Goal: Task Accomplishment & Management: Manage account settings

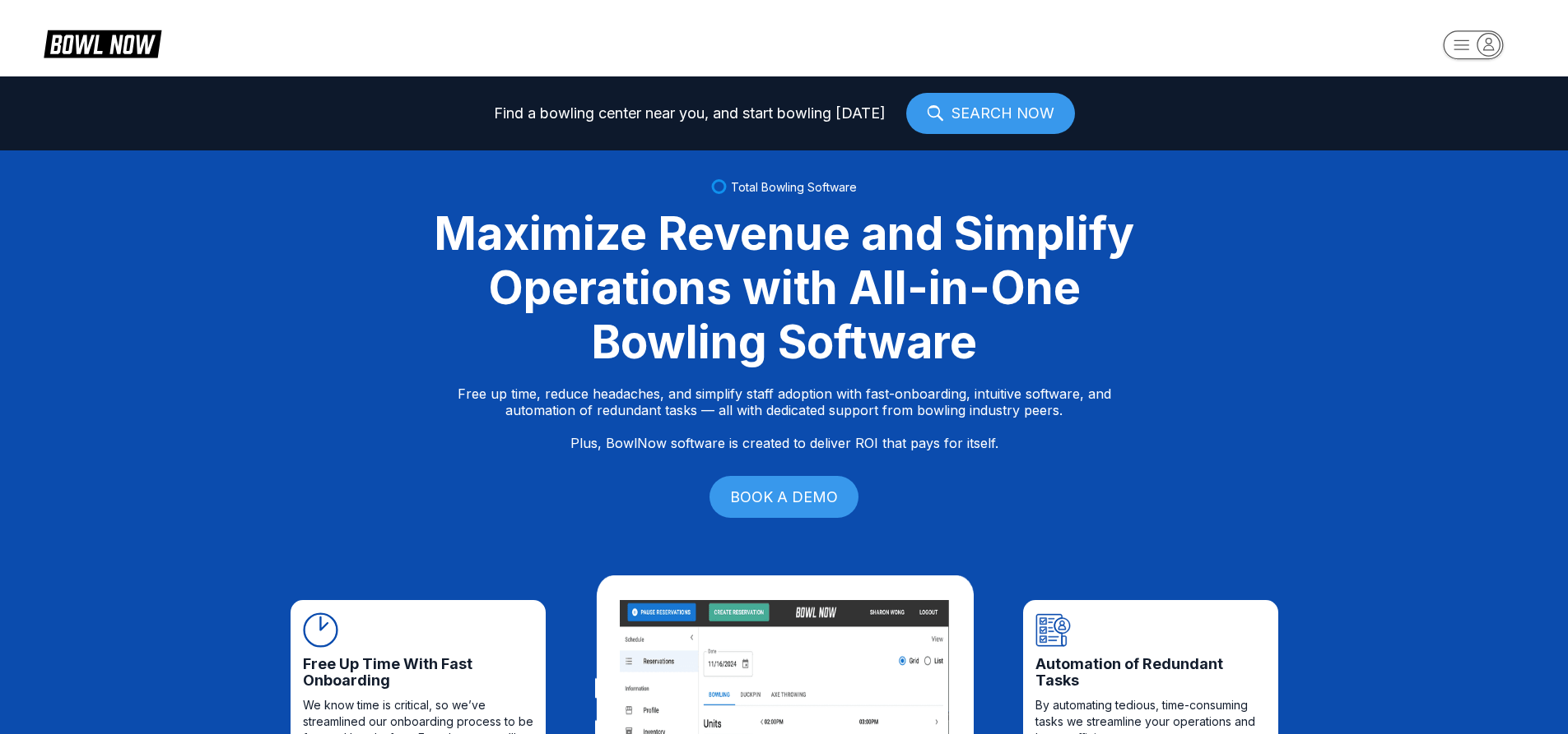
click at [1493, 38] on icon "button" at bounding box center [1488, 44] width 23 height 23
click at [1465, 101] on div "Log In / Sign Up" at bounding box center [1473, 93] width 115 height 28
select select "**"
click at [1492, 47] on icon "button" at bounding box center [1489, 44] width 10 height 12
click at [1468, 131] on div "Center Sign In" at bounding box center [1473, 128] width 115 height 28
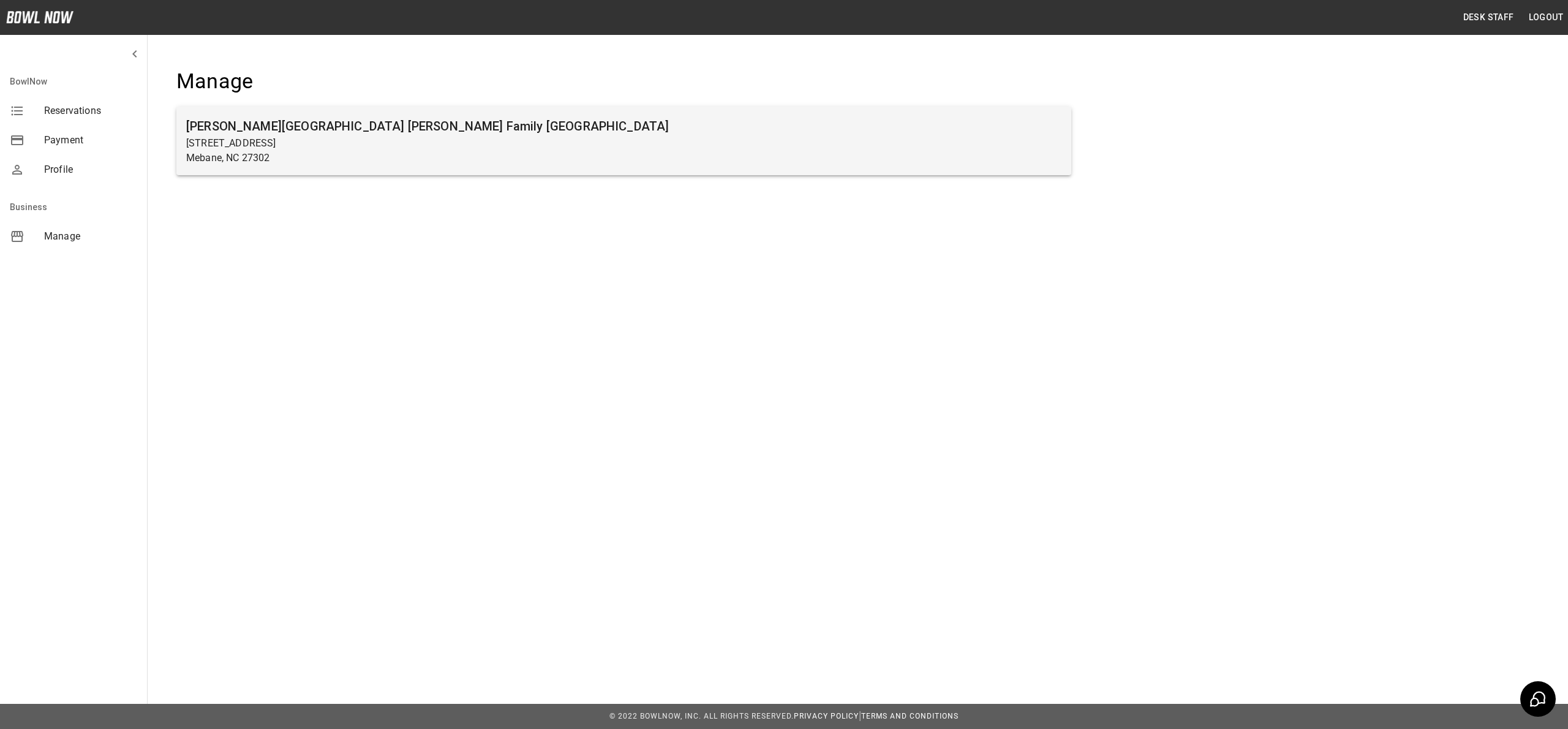
click at [371, 148] on p "[STREET_ADDRESS]" at bounding box center [623, 143] width 875 height 15
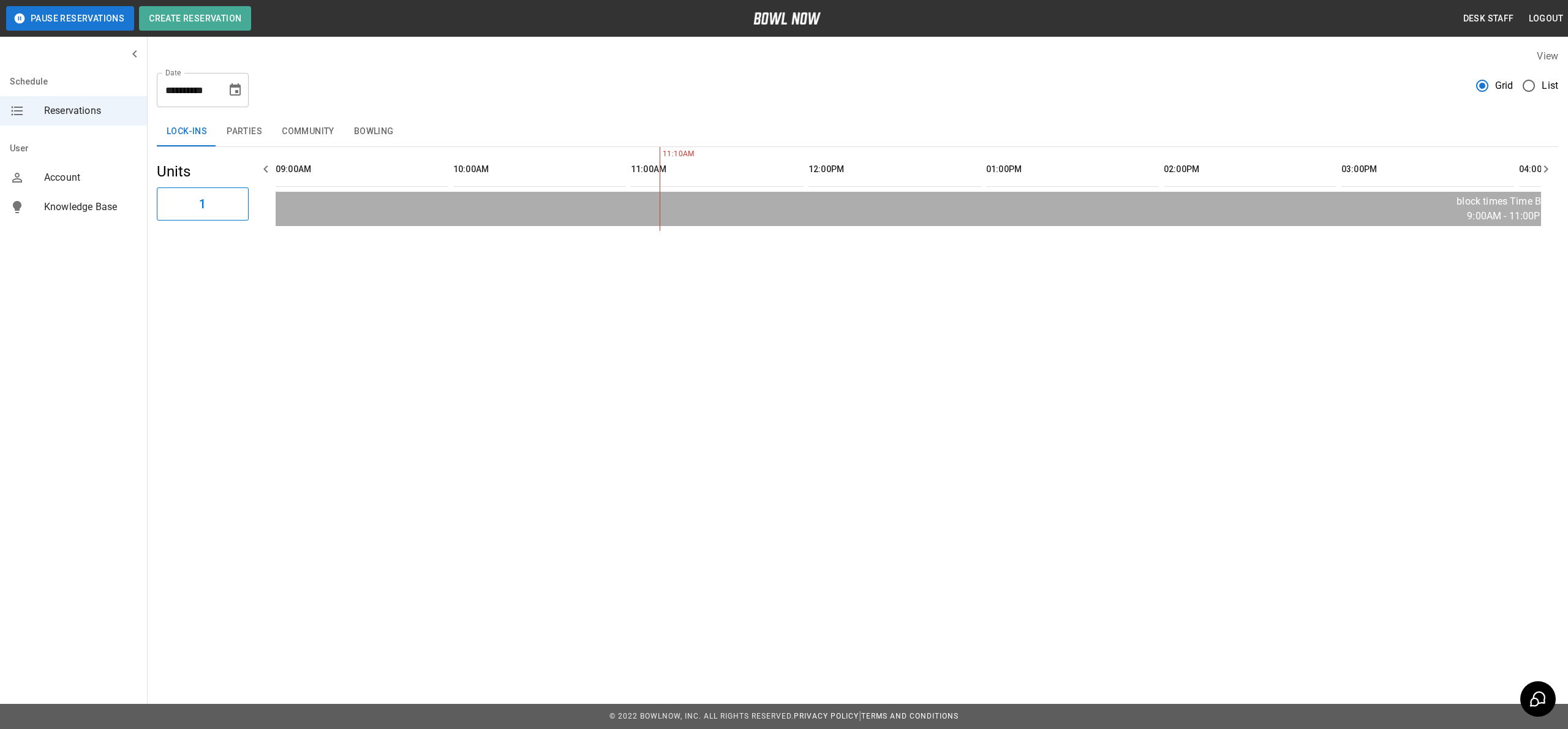
scroll to position [0, 356]
click at [242, 126] on button "Parties" at bounding box center [245, 131] width 55 height 29
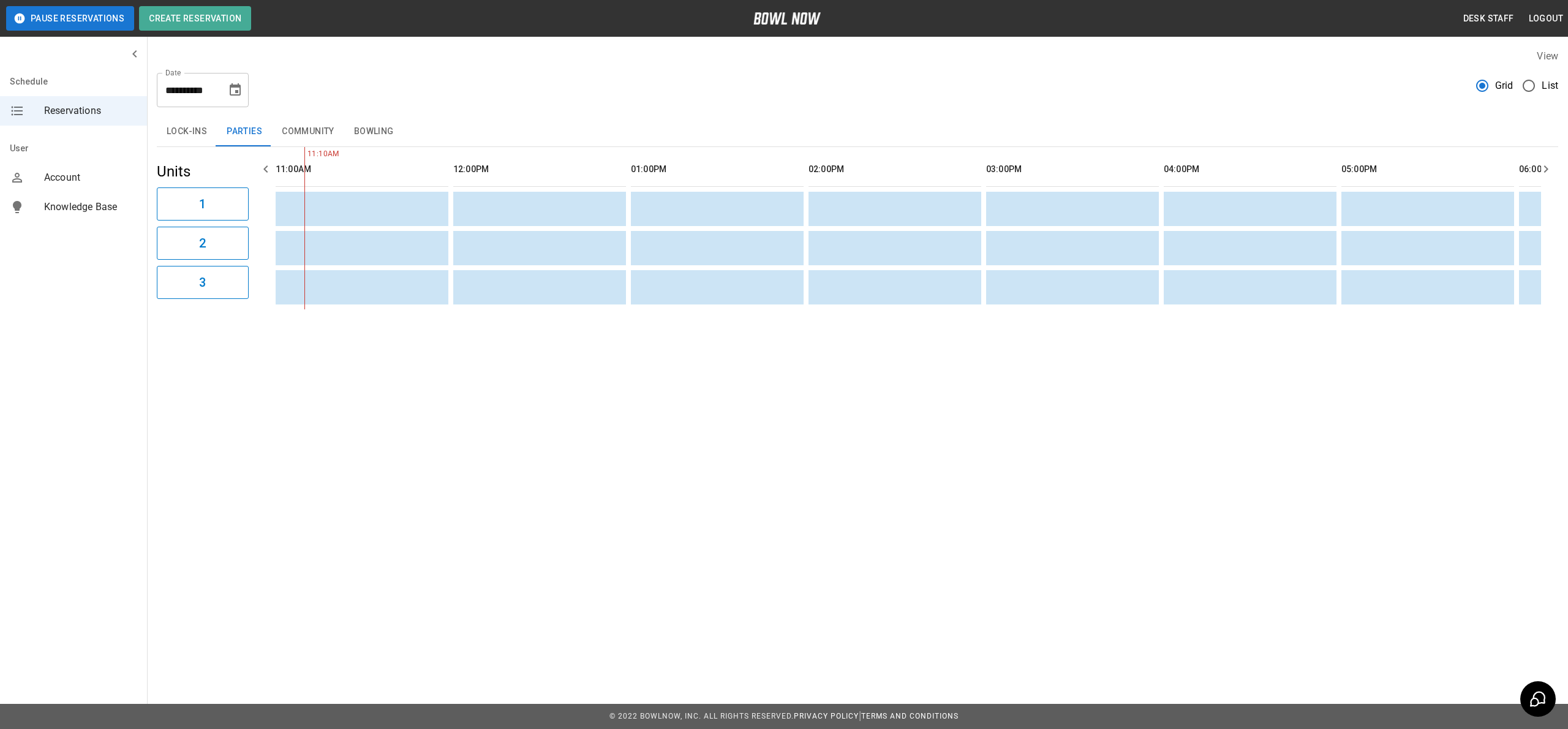
click at [274, 128] on button "Community" at bounding box center [308, 131] width 72 height 29
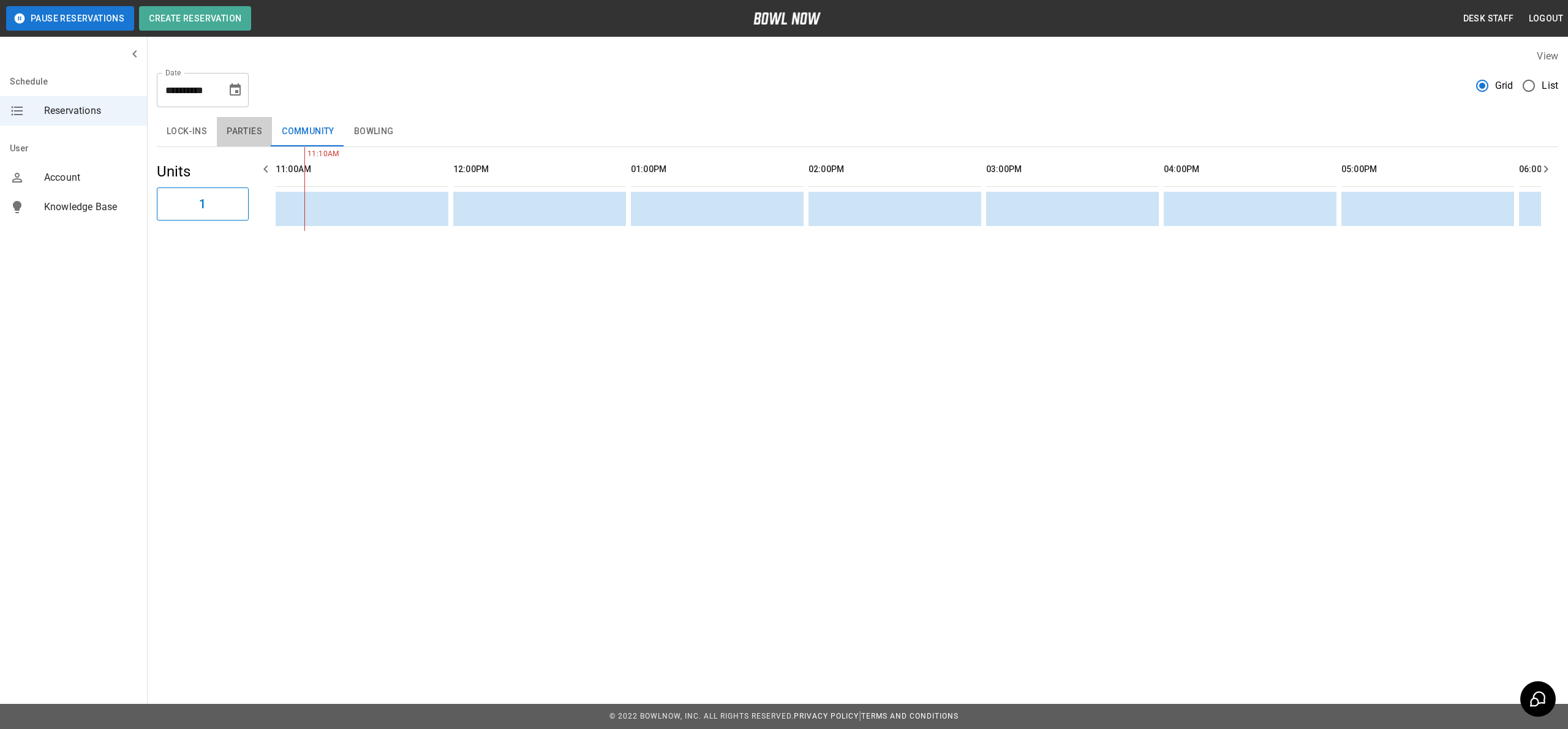
click at [253, 131] on button "Parties" at bounding box center [245, 131] width 55 height 29
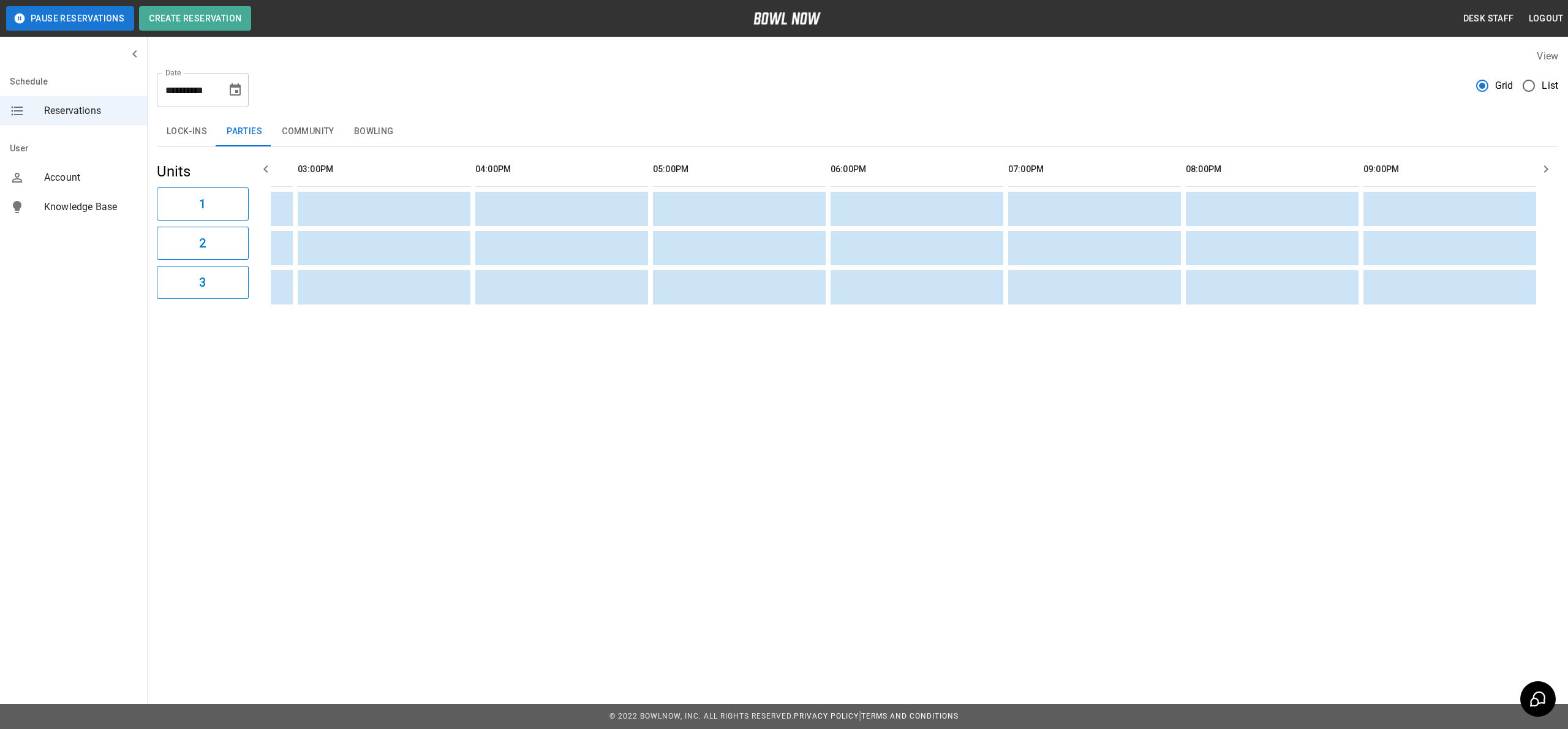
scroll to position [0, 0]
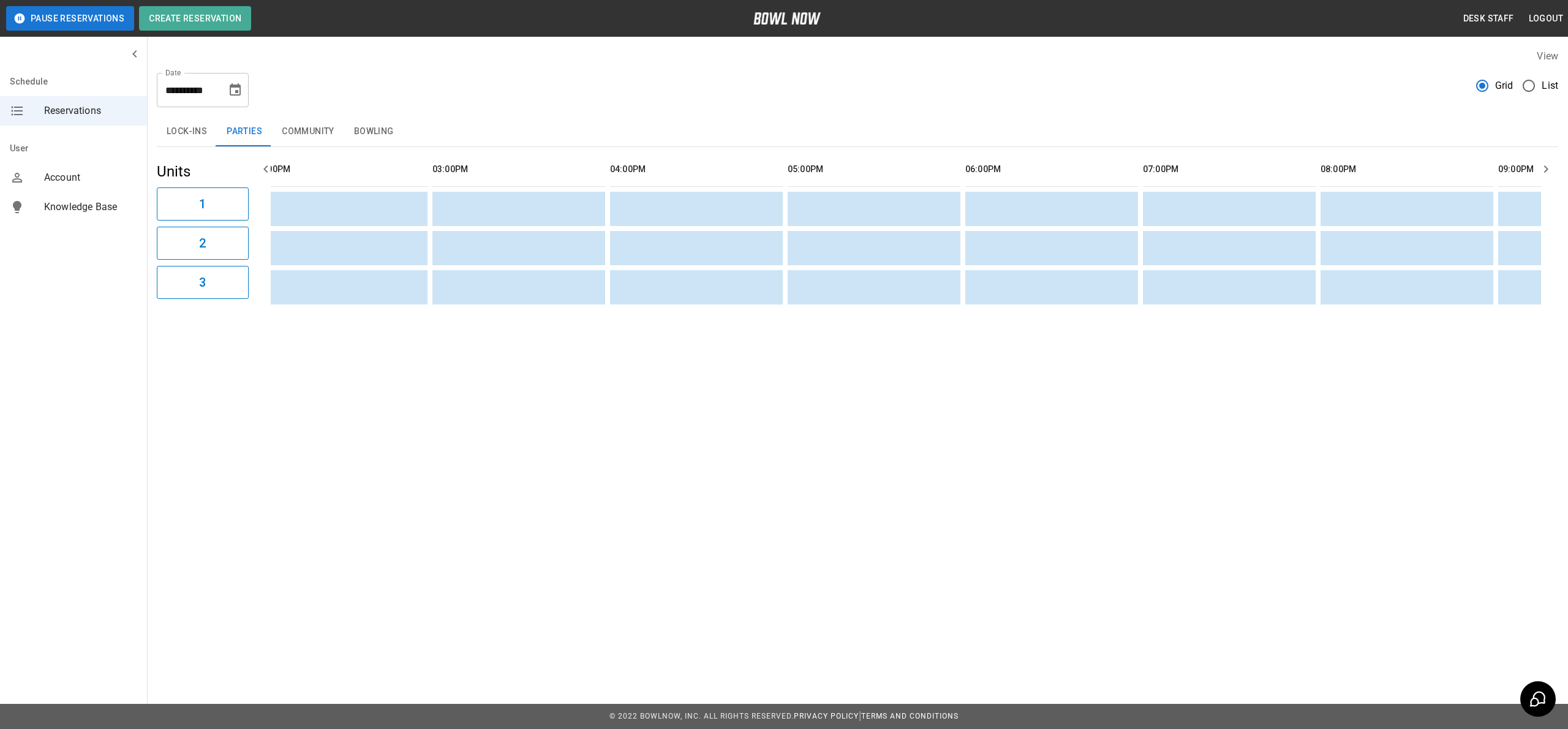
click at [234, 78] on button "Choose date, selected date is Sep 9, 2025" at bounding box center [235, 90] width 25 height 25
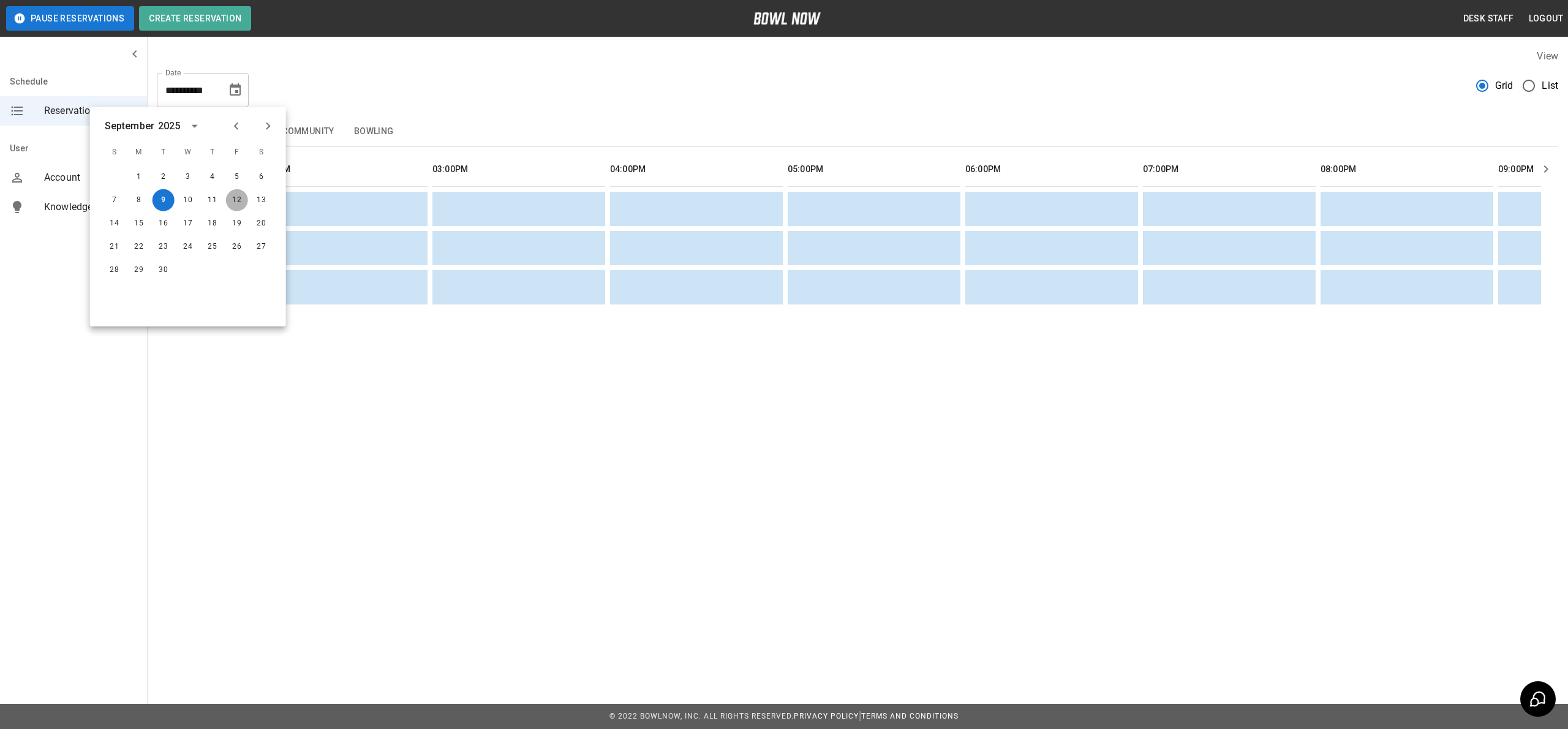
click at [240, 201] on button "12" at bounding box center [237, 200] width 22 height 22
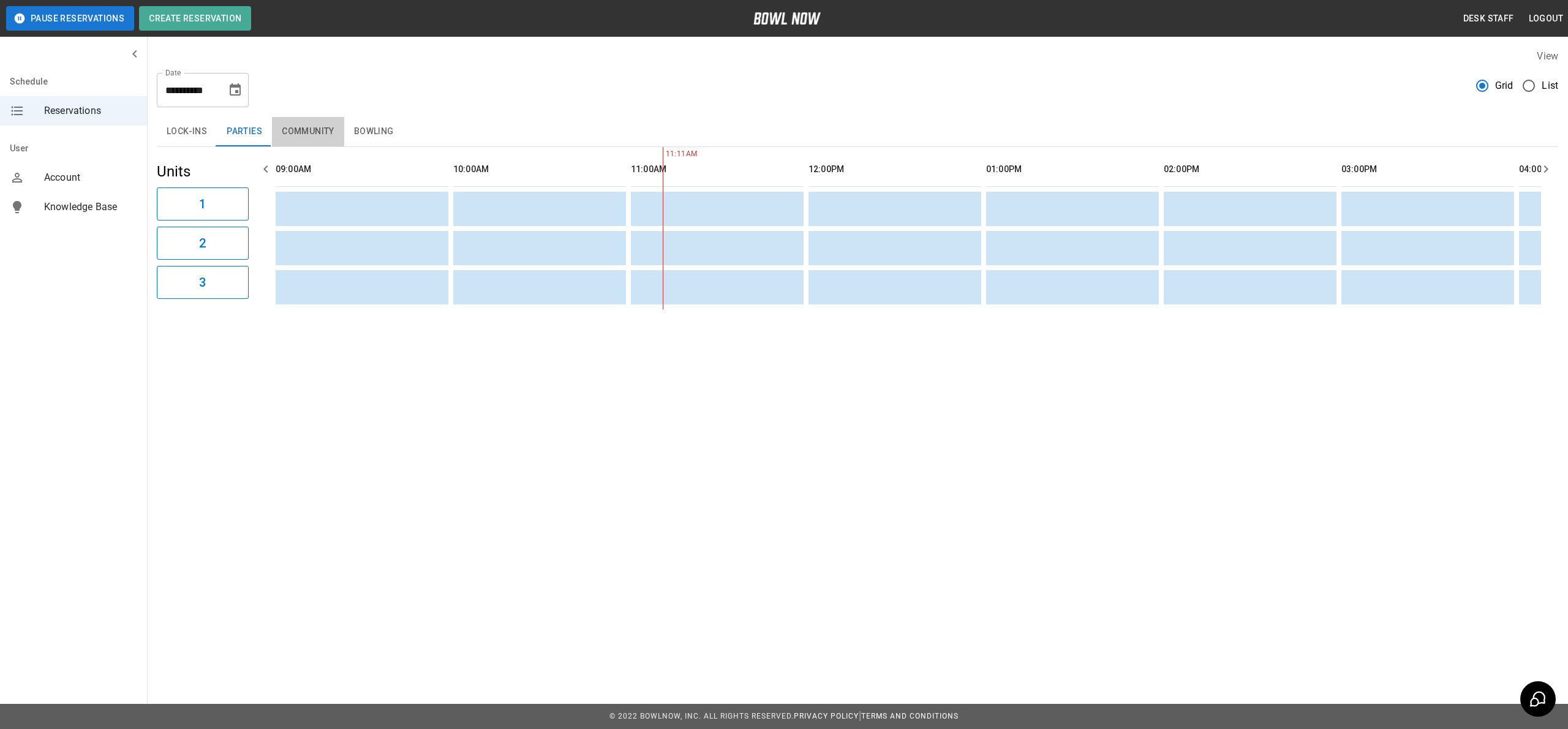
click at [309, 128] on button "Community" at bounding box center [308, 131] width 72 height 29
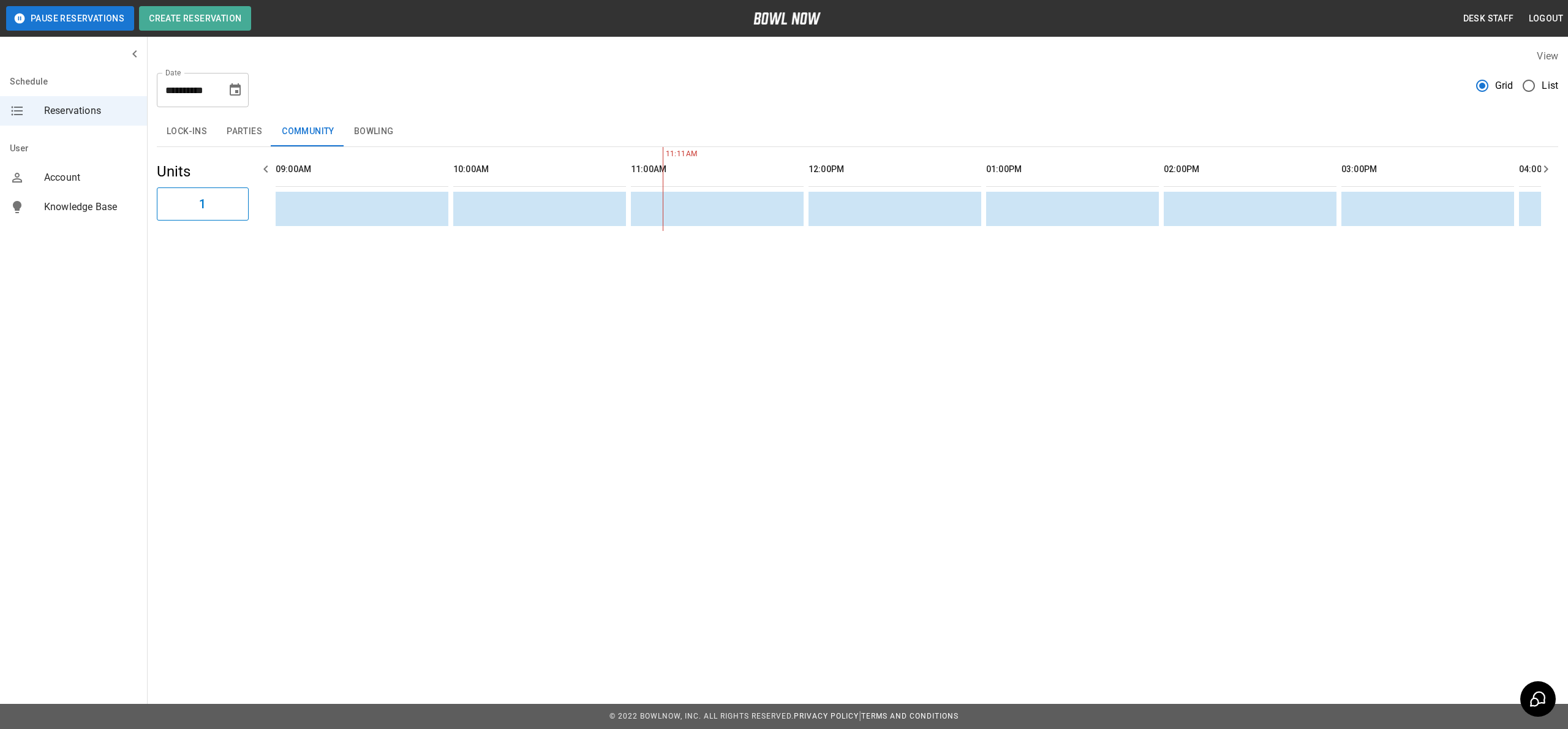
click at [264, 132] on button "Parties" at bounding box center [245, 131] width 55 height 29
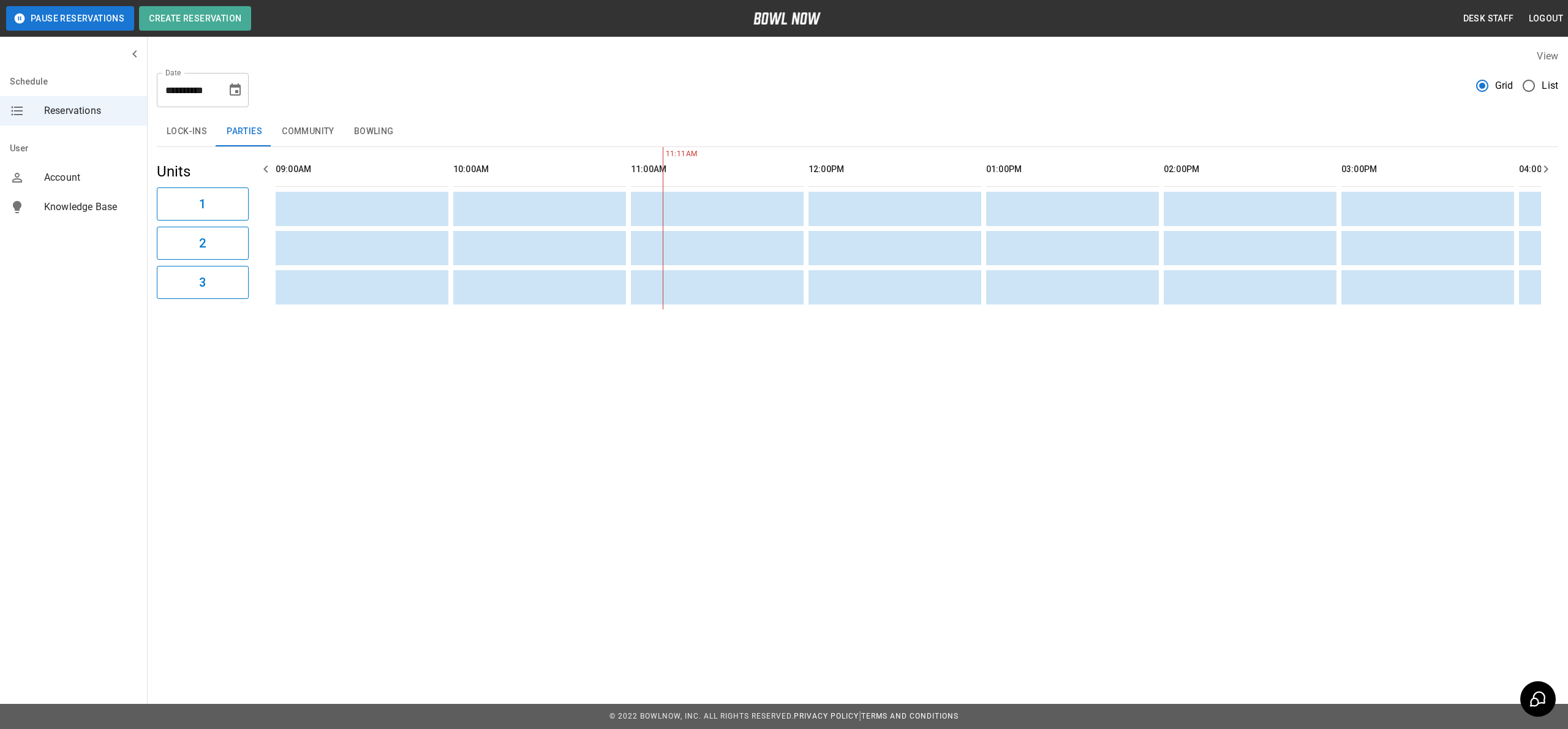
click at [239, 83] on icon "Choose date, selected date is Sep 12, 2025" at bounding box center [235, 90] width 15 height 15
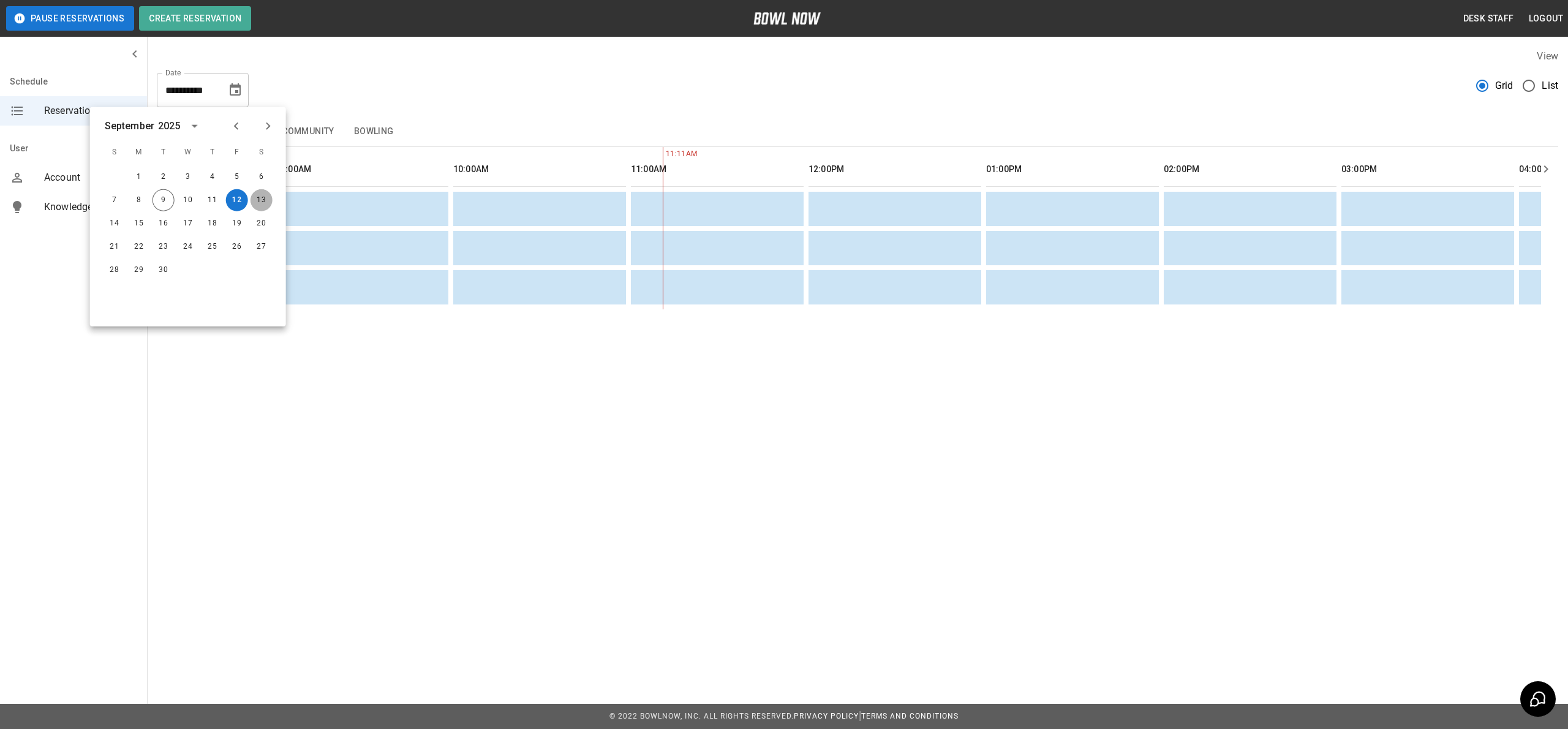
click at [263, 209] on button "13" at bounding box center [261, 200] width 22 height 22
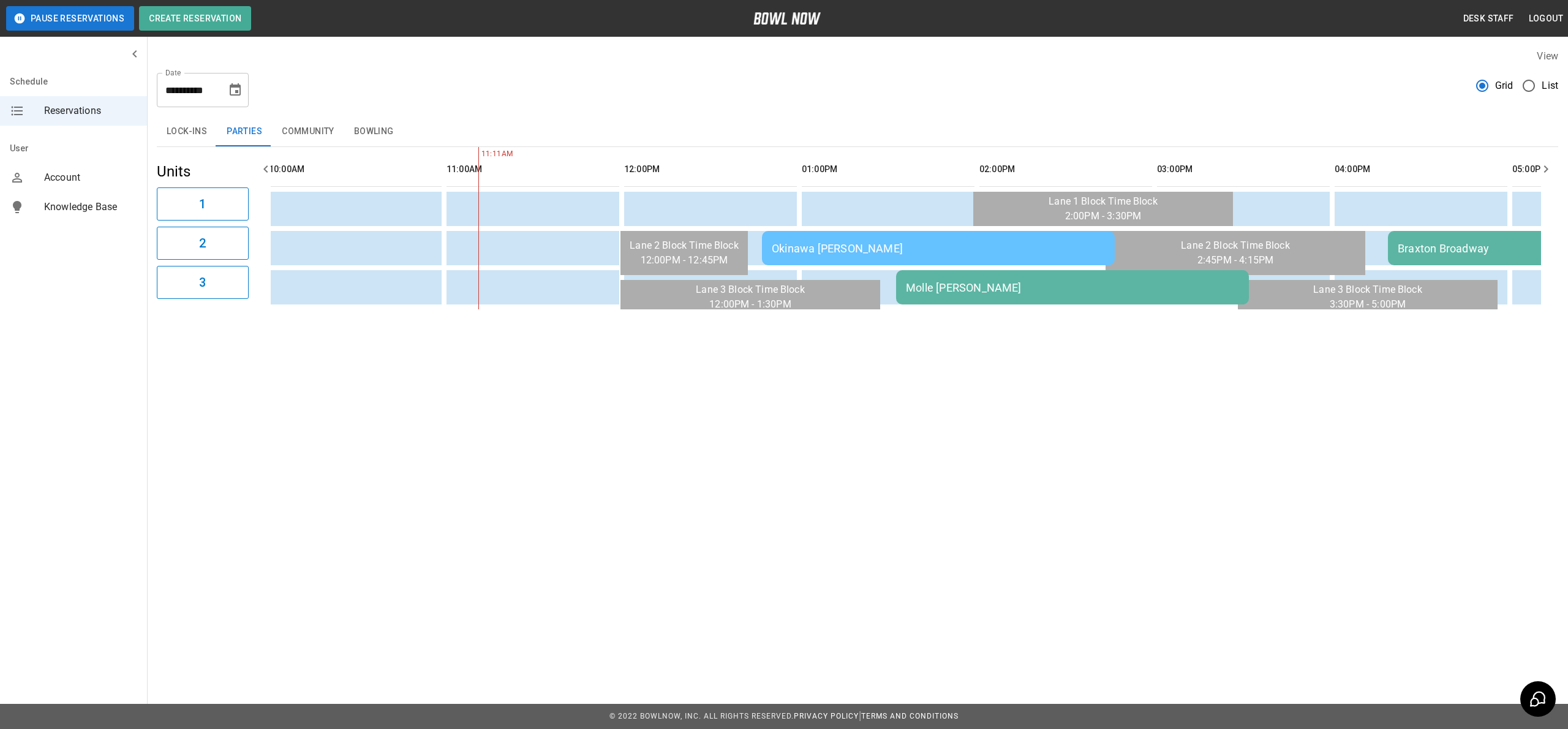
click at [792, 249] on div "Okinawa [PERSON_NAME]" at bounding box center [938, 248] width 334 height 13
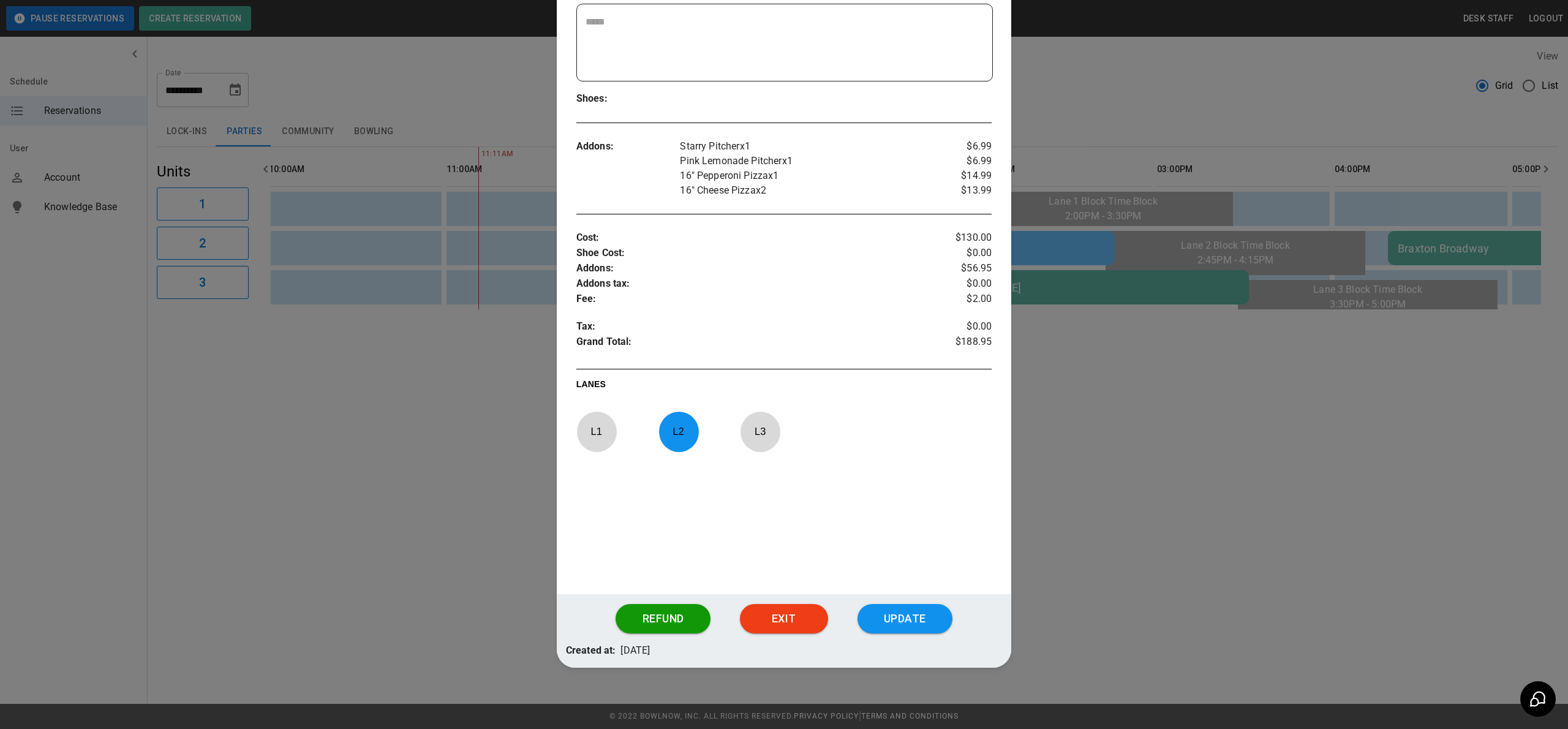
drag, startPoint x: 681, startPoint y: 657, endPoint x: 618, endPoint y: 649, distance: 63.5
click at [618, 649] on div "Created at: [DATE]" at bounding box center [784, 655] width 455 height 25
click at [334, 509] on div at bounding box center [784, 364] width 1568 height 729
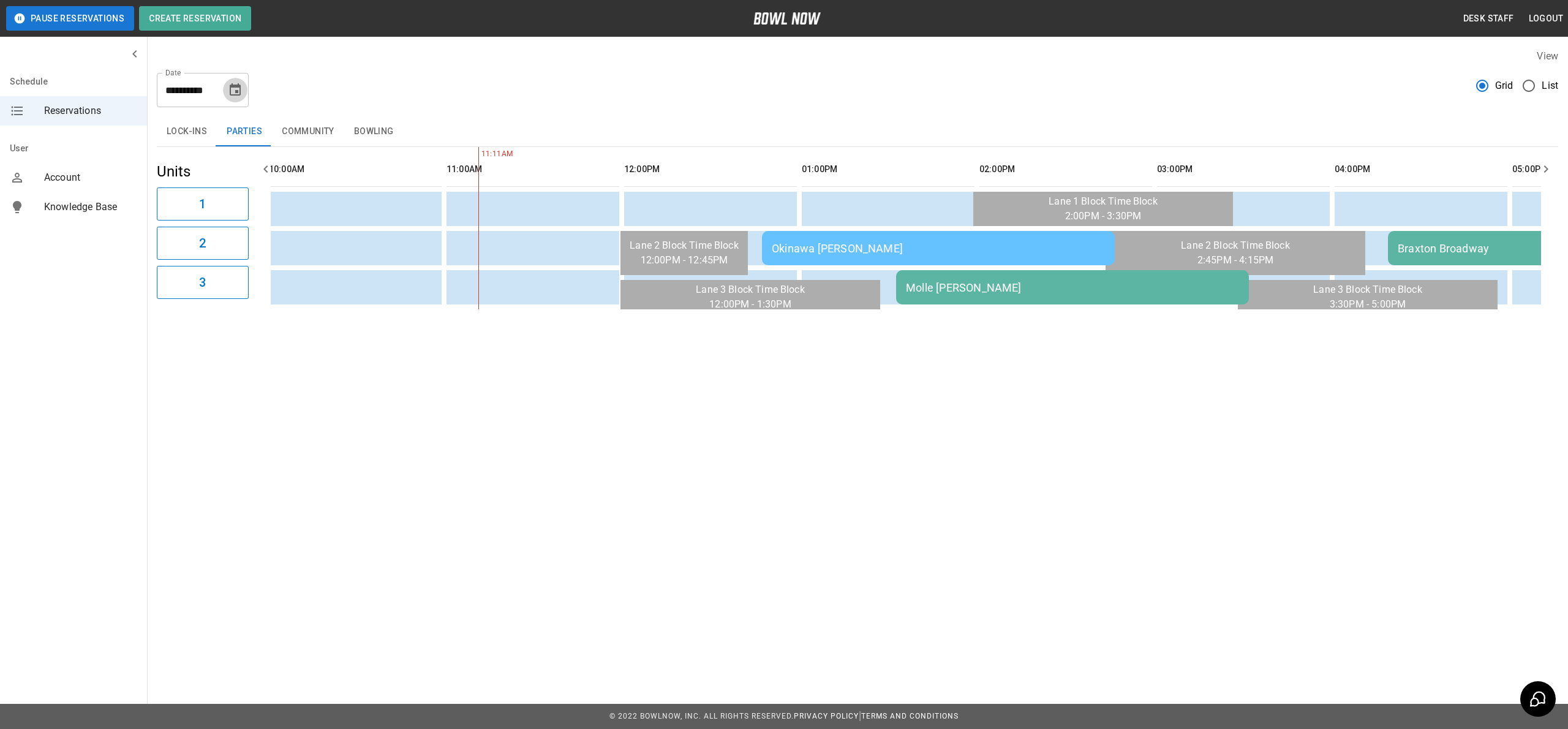
click at [234, 96] on icon "Choose date, selected date is Sep 13, 2025" at bounding box center [235, 89] width 11 height 12
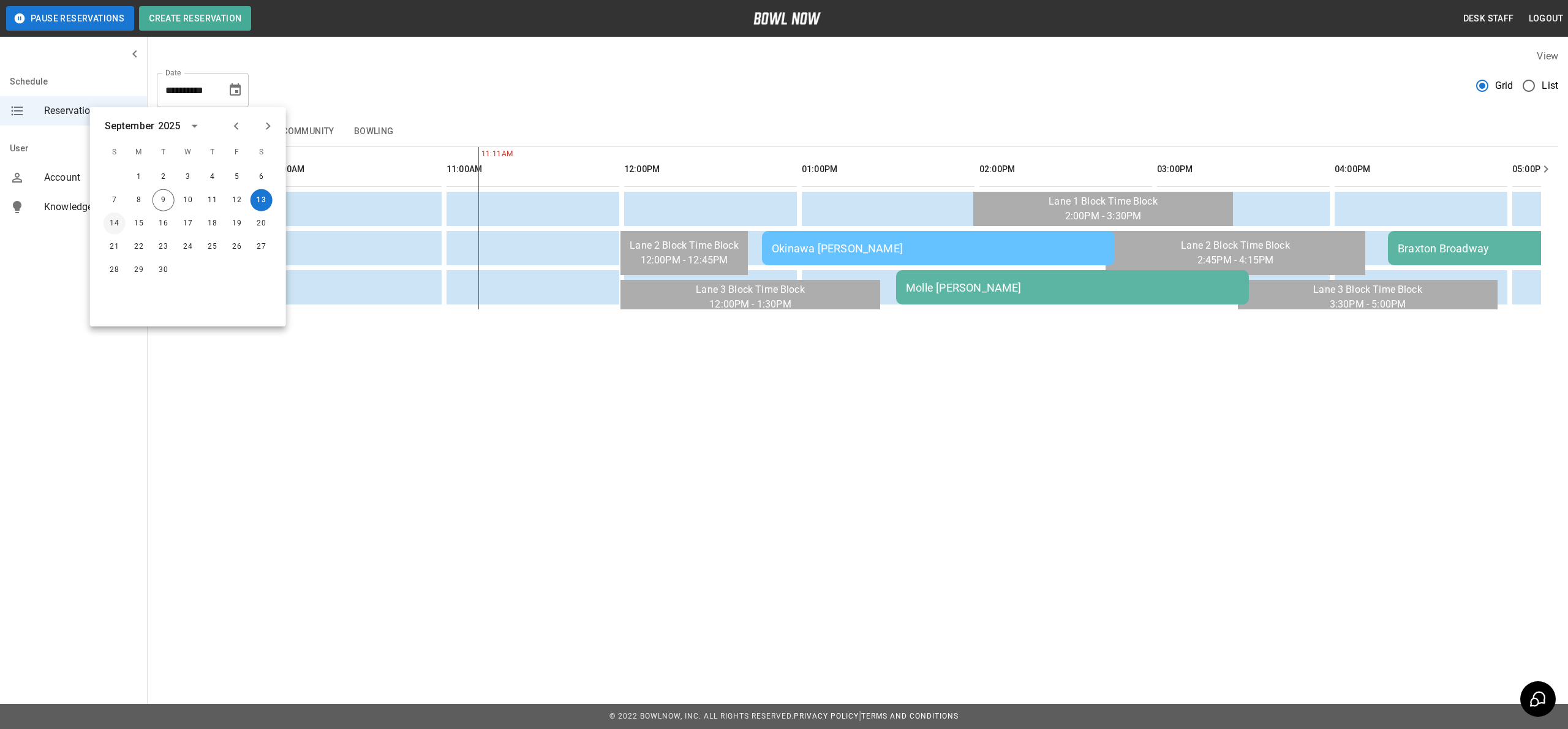
click at [115, 216] on button "14" at bounding box center [115, 223] width 22 height 22
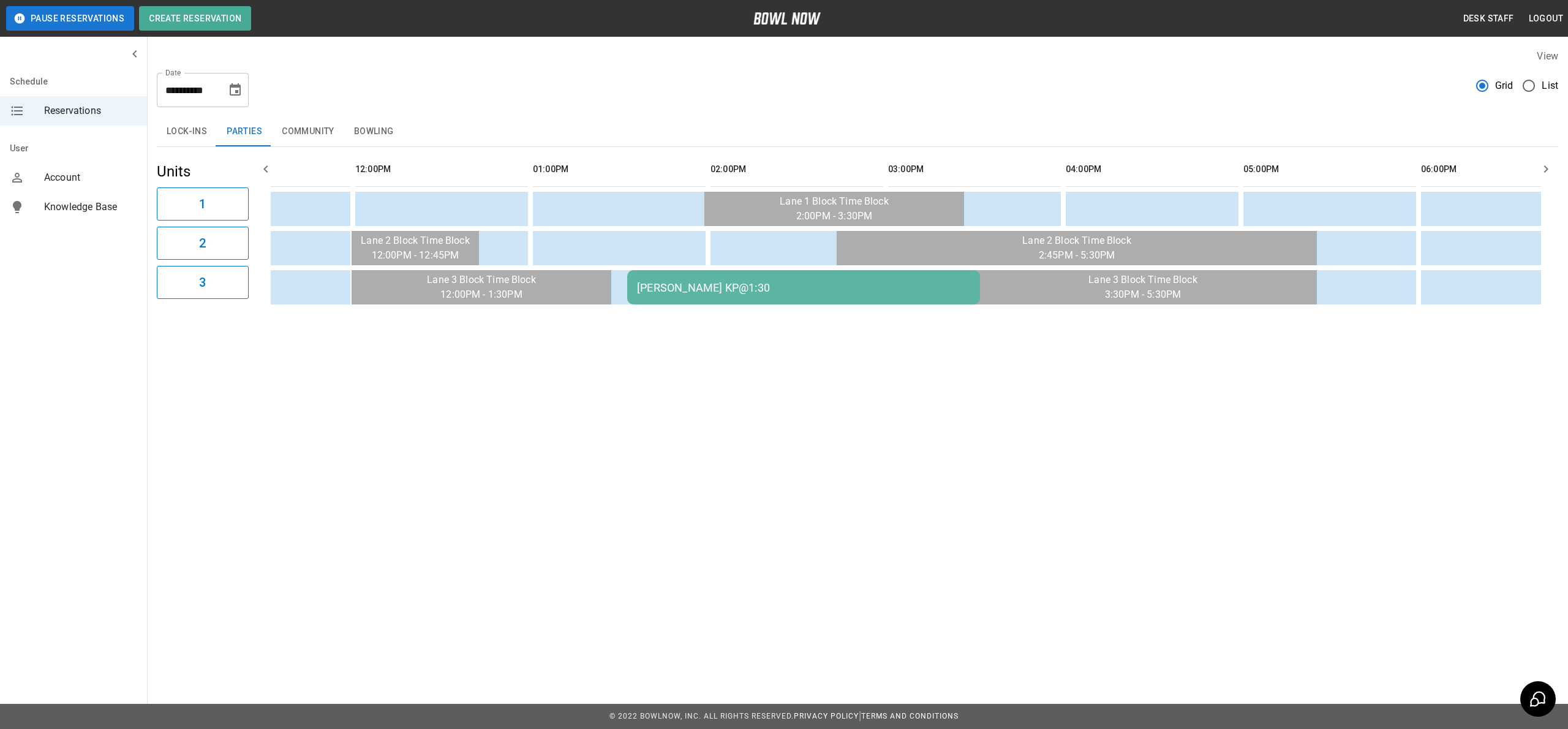
click at [710, 288] on div "[PERSON_NAME] KP@1:30" at bounding box center [804, 288] width 334 height 13
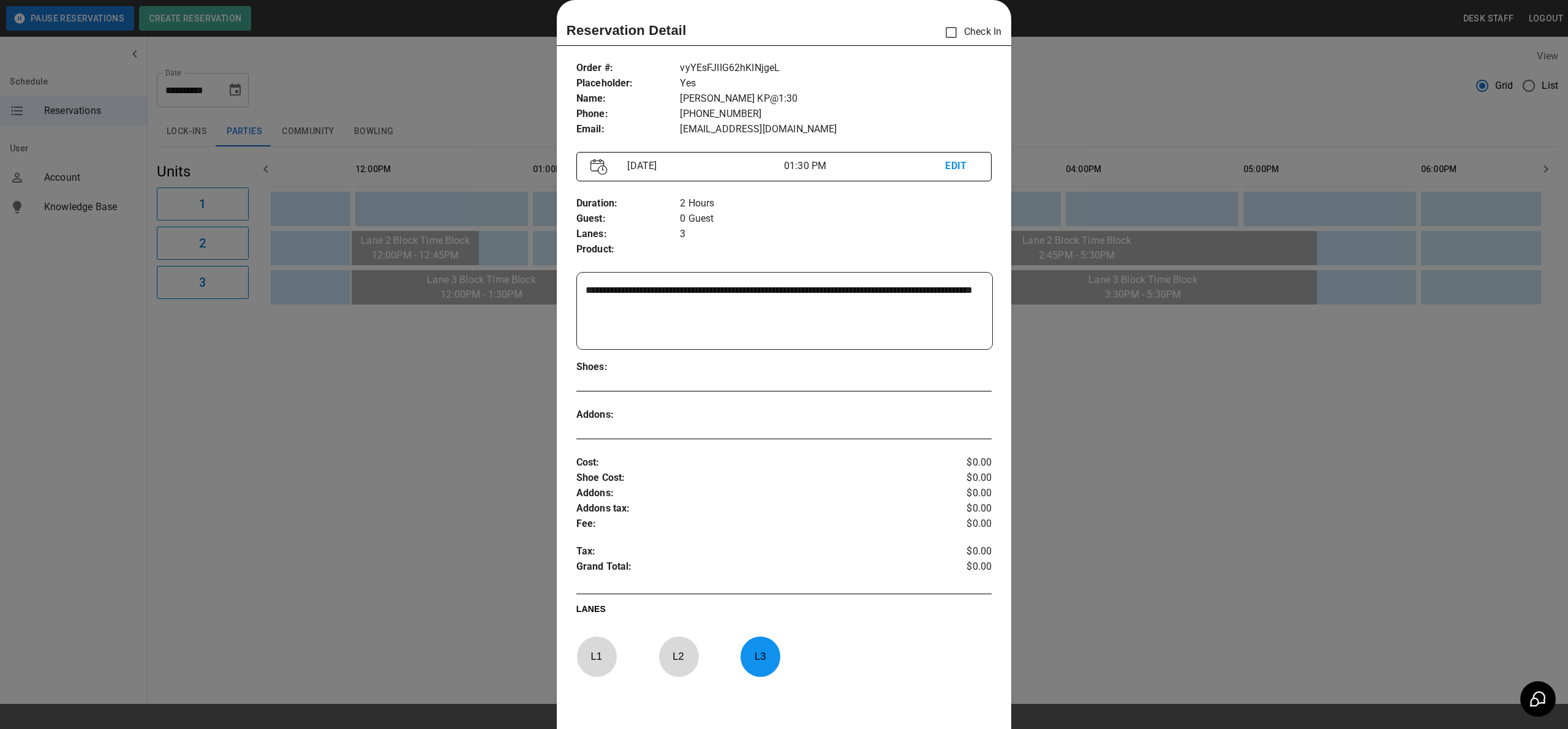
click at [431, 344] on div at bounding box center [784, 364] width 1568 height 729
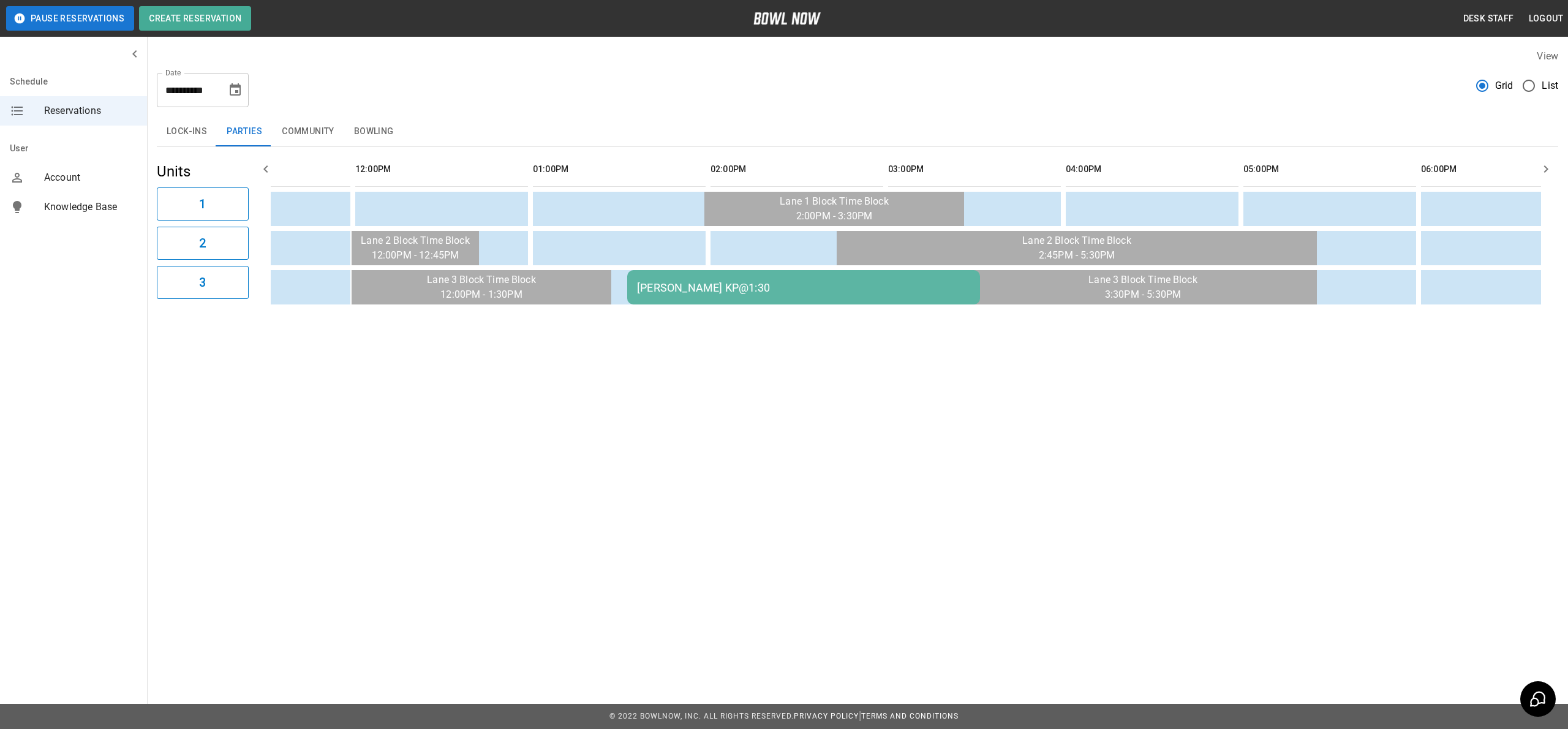
click at [231, 99] on button "Choose date, selected date is Sep 14, 2025" at bounding box center [235, 90] width 25 height 25
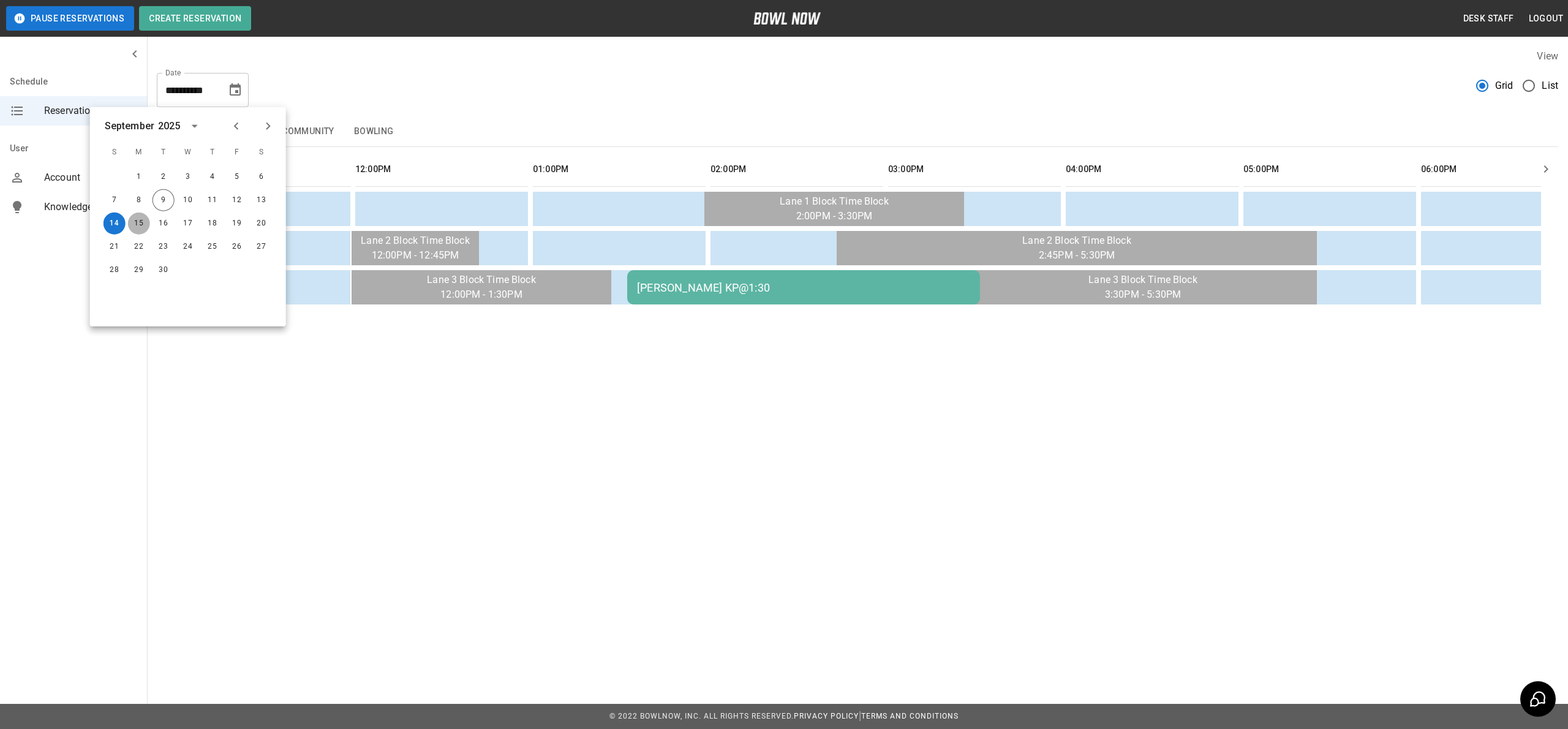
click at [143, 220] on button "15" at bounding box center [139, 223] width 22 height 22
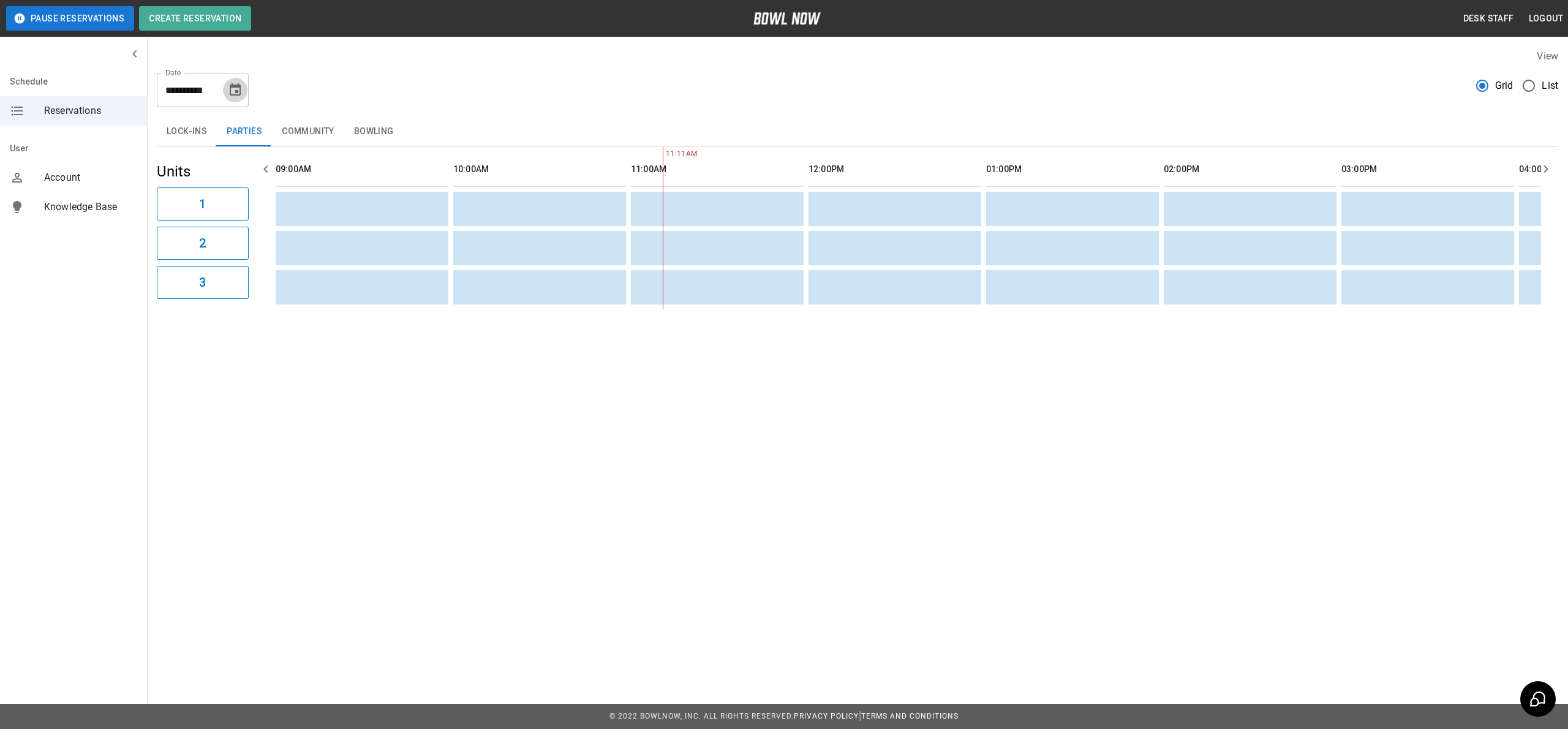
click at [228, 85] on icon "Choose date, selected date is Sep 15, 2025" at bounding box center [235, 90] width 15 height 15
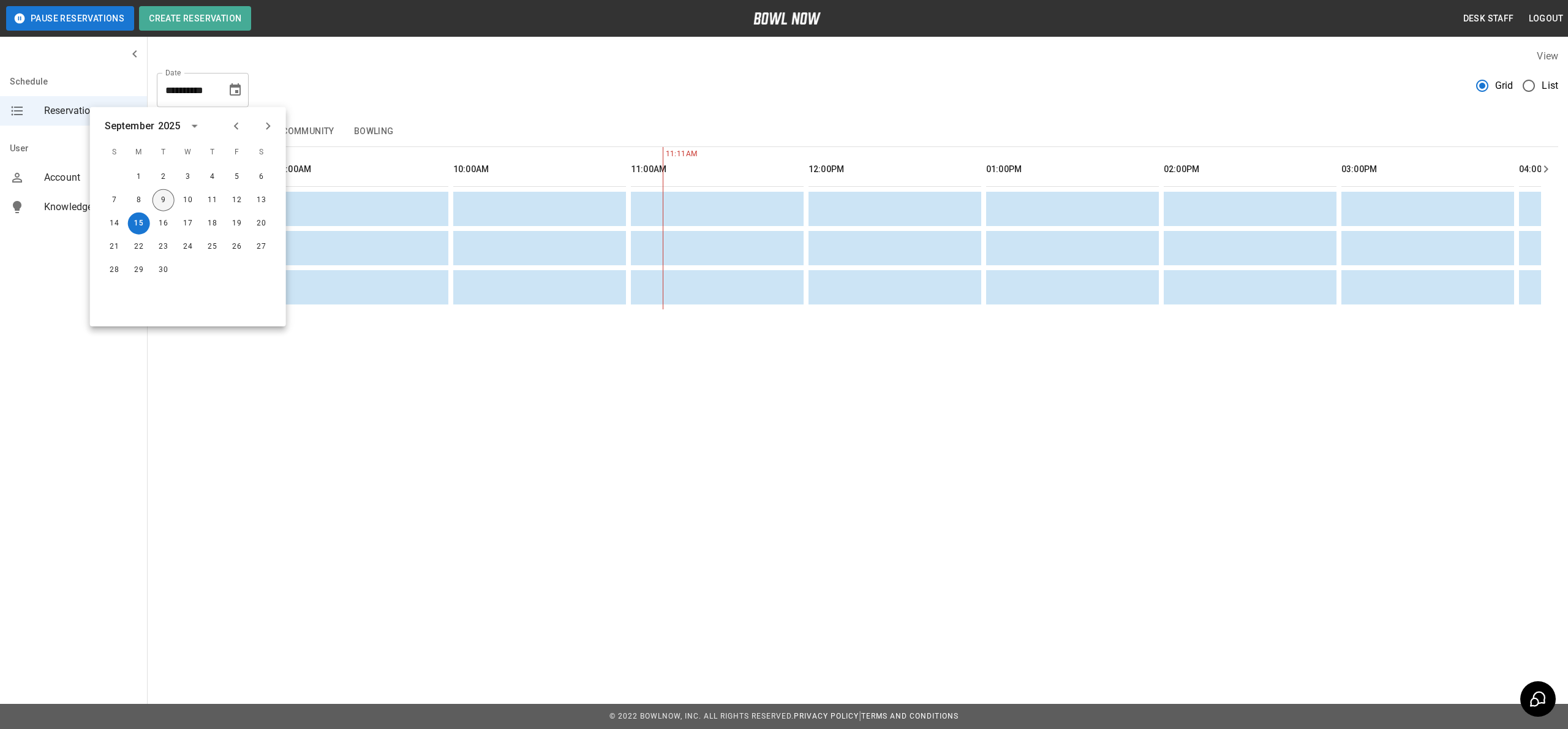
click at [172, 196] on button "9" at bounding box center [164, 200] width 22 height 22
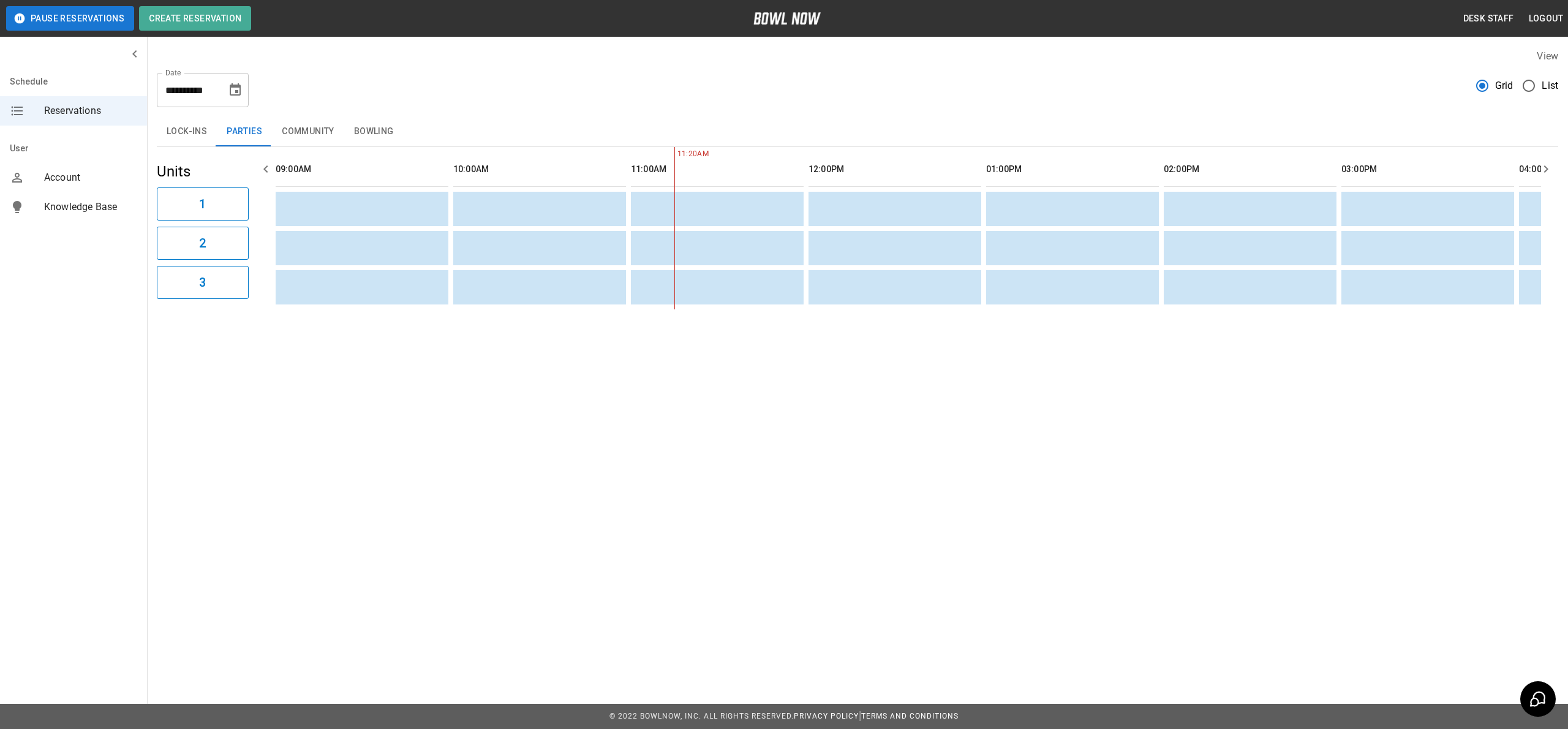
click at [312, 131] on button "Community" at bounding box center [308, 131] width 72 height 29
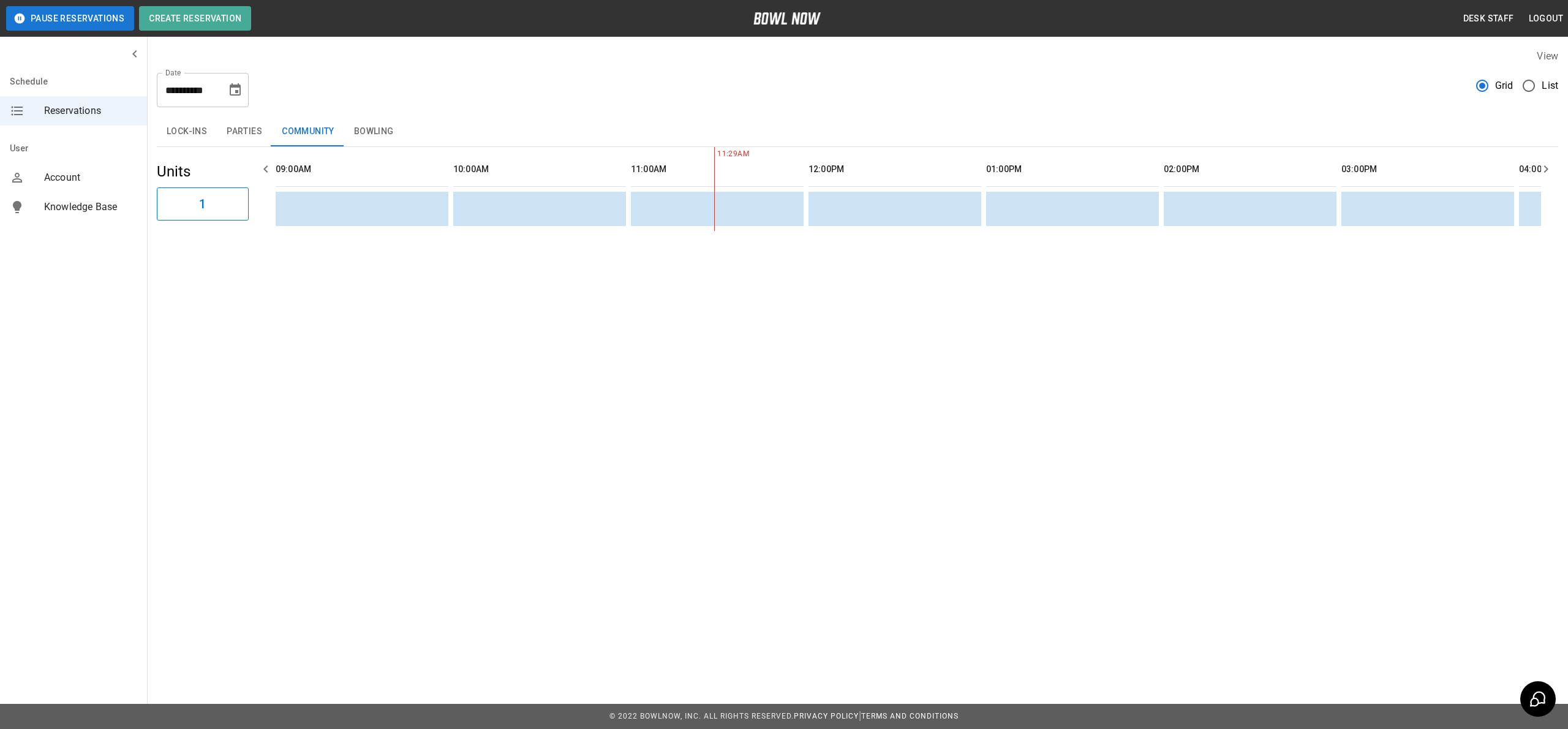
click at [402, 126] on button "Bowling" at bounding box center [374, 131] width 59 height 29
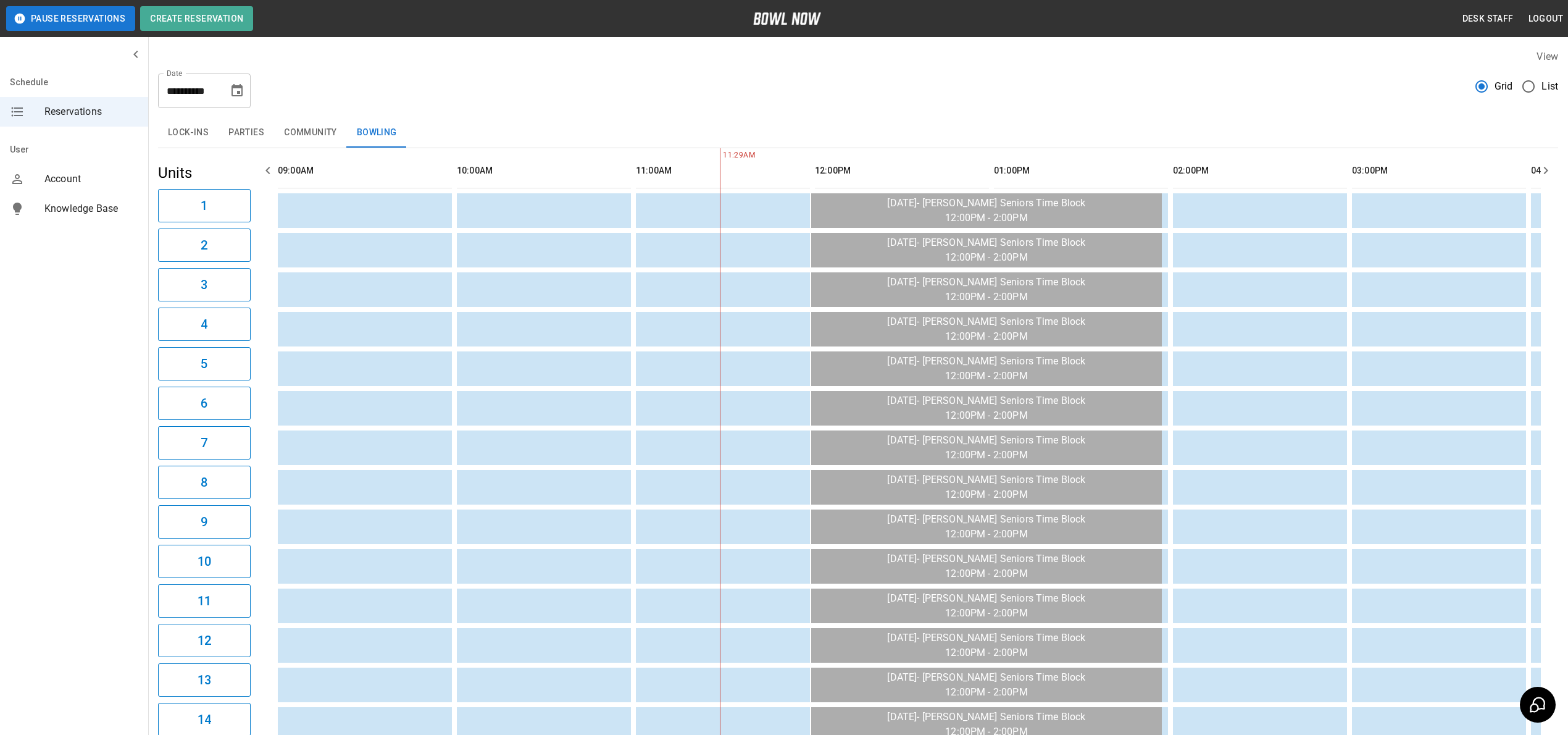
click at [238, 93] on icon "Choose date, selected date is Sep 9, 2025" at bounding box center [237, 90] width 11 height 13
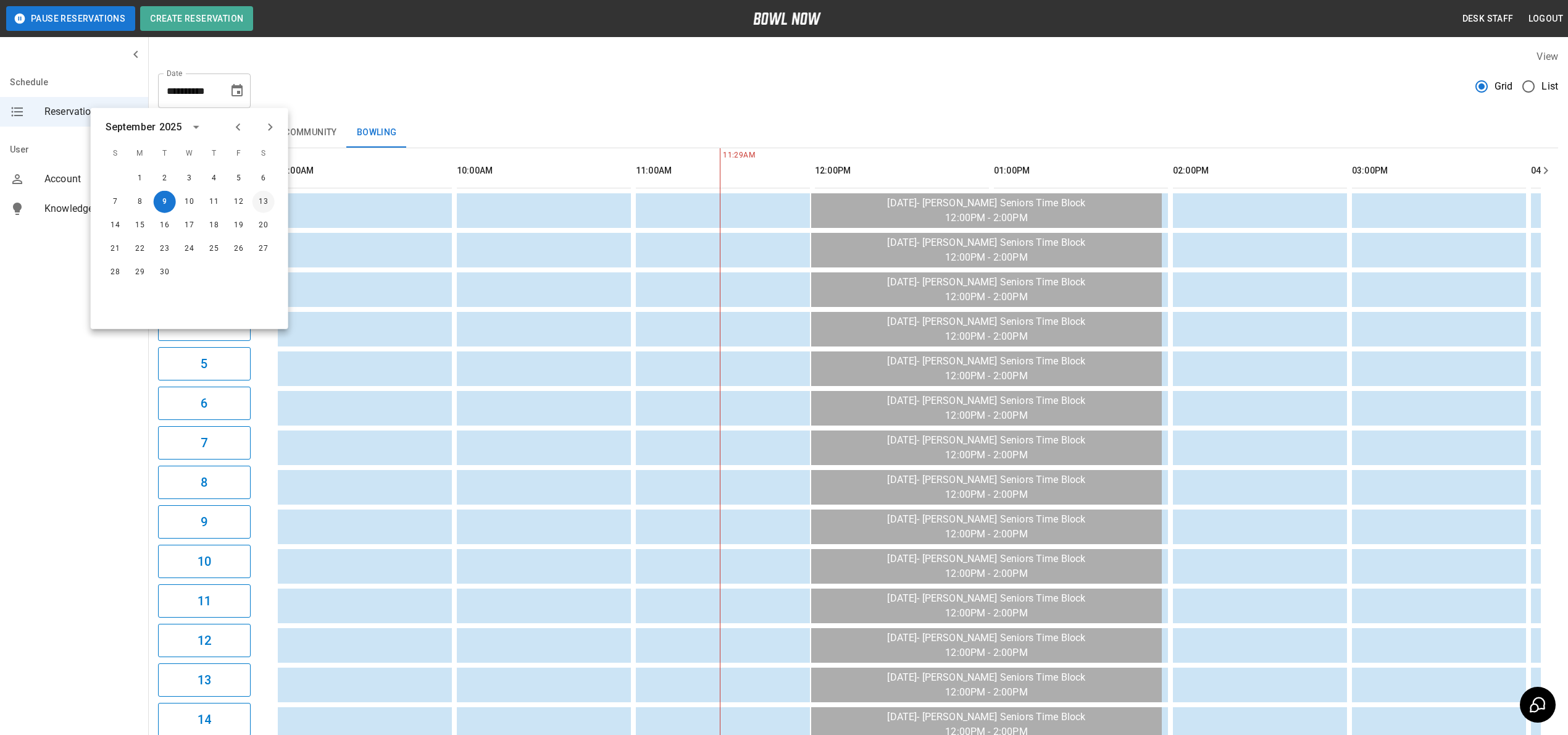
click at [259, 198] on button "13" at bounding box center [263, 202] width 22 height 22
click at [263, 201] on button "13" at bounding box center [263, 202] width 22 height 22
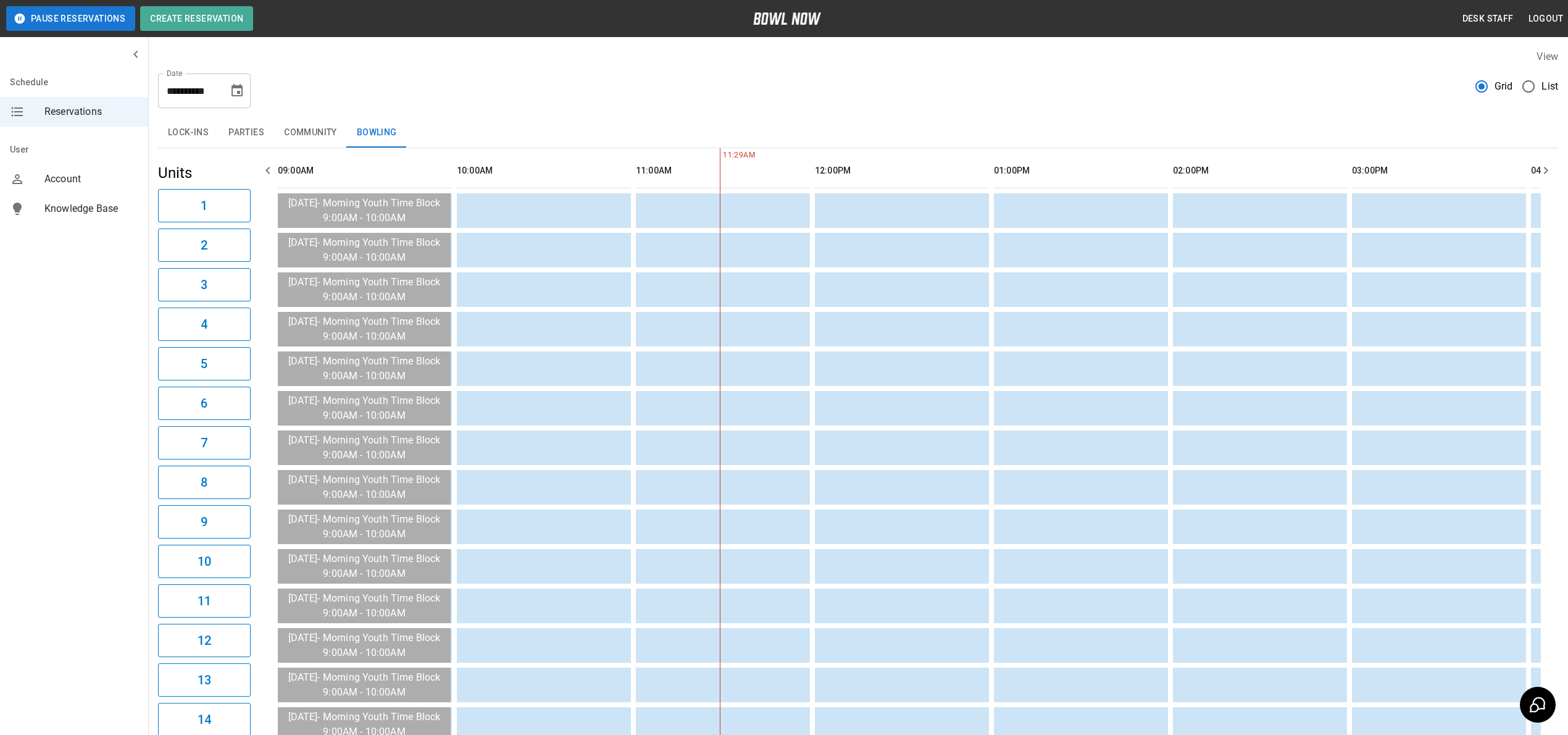
click at [240, 121] on button "Parties" at bounding box center [246, 132] width 56 height 29
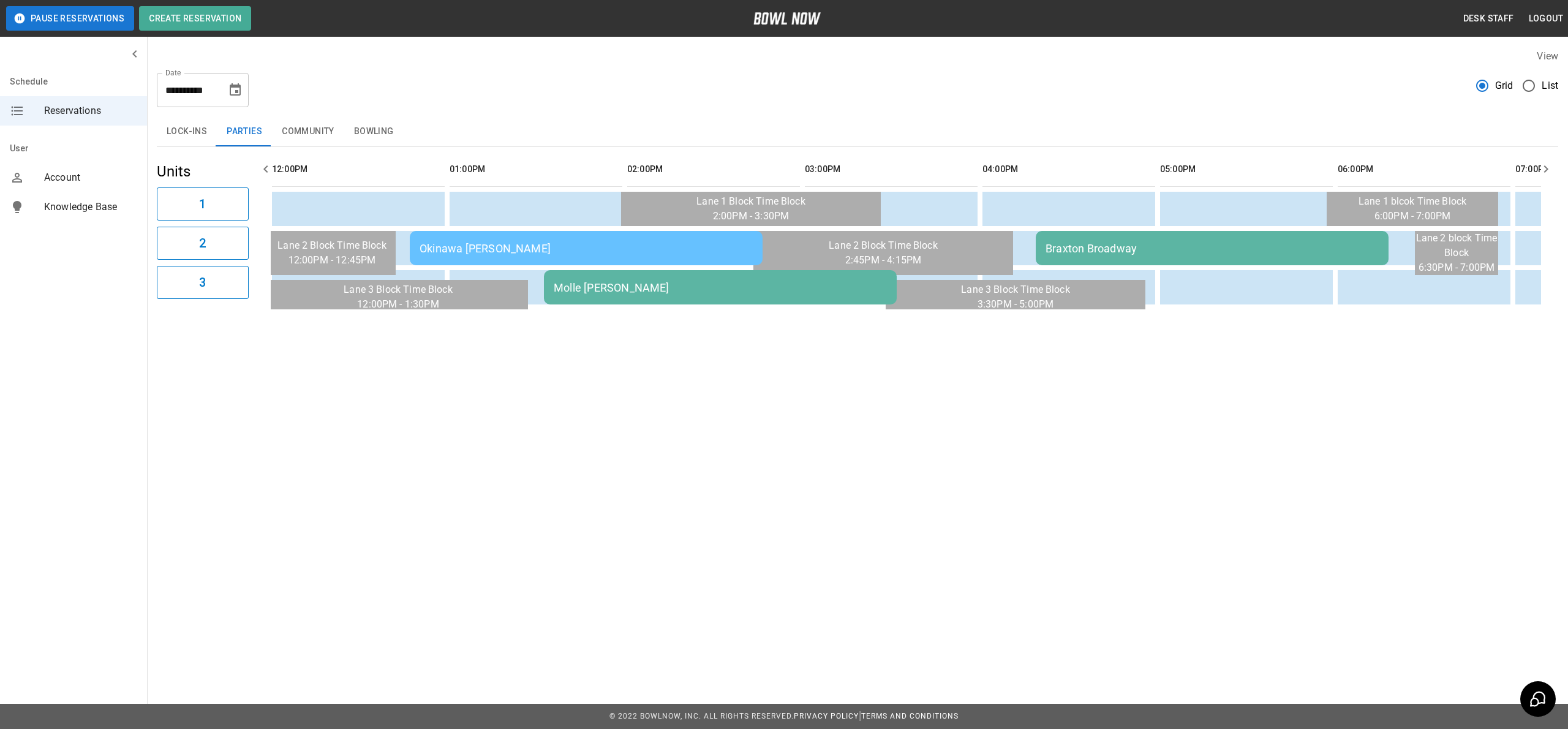
scroll to position [0, 534]
click at [1079, 243] on div "Braxton Broadway" at bounding box center [1215, 248] width 334 height 13
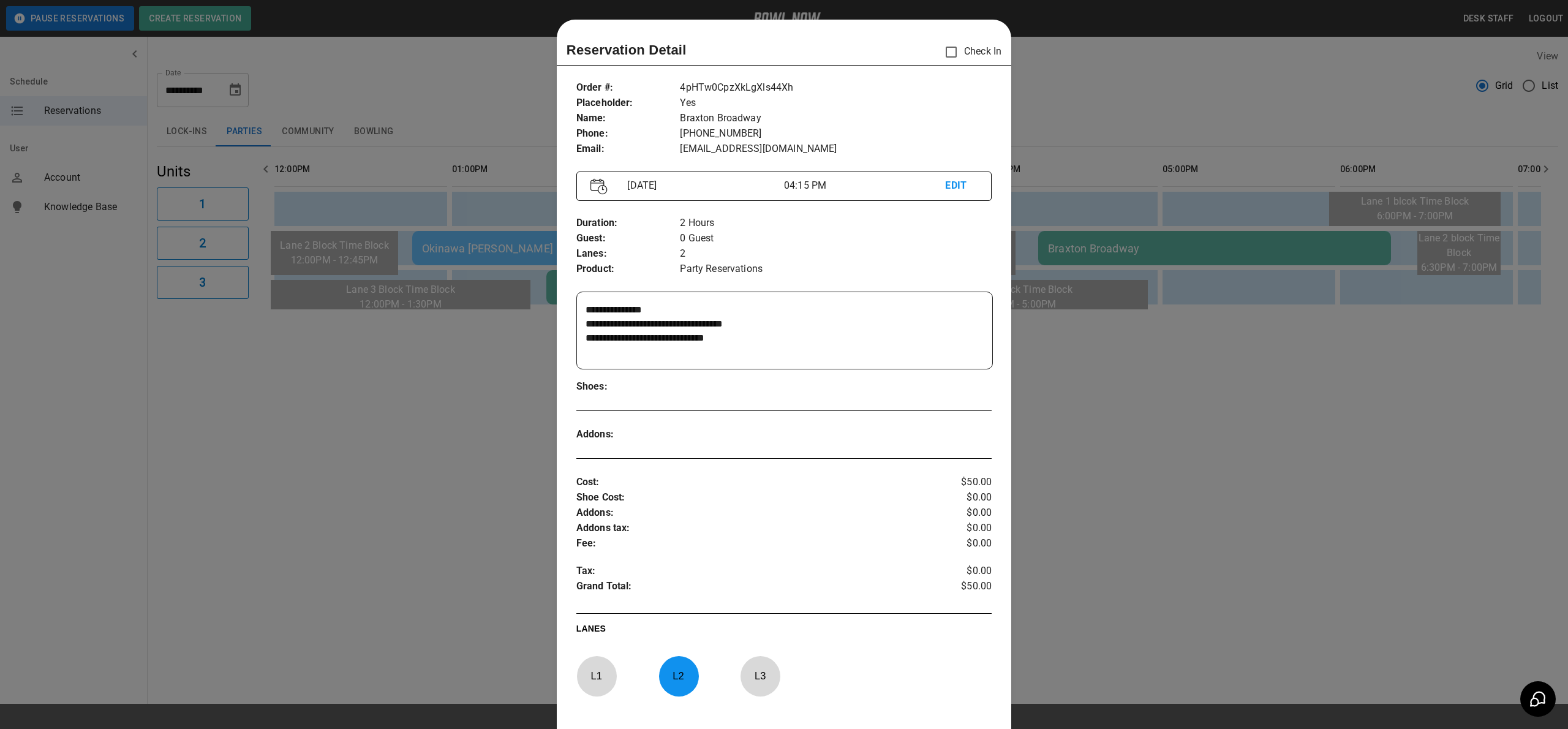
scroll to position [20, 0]
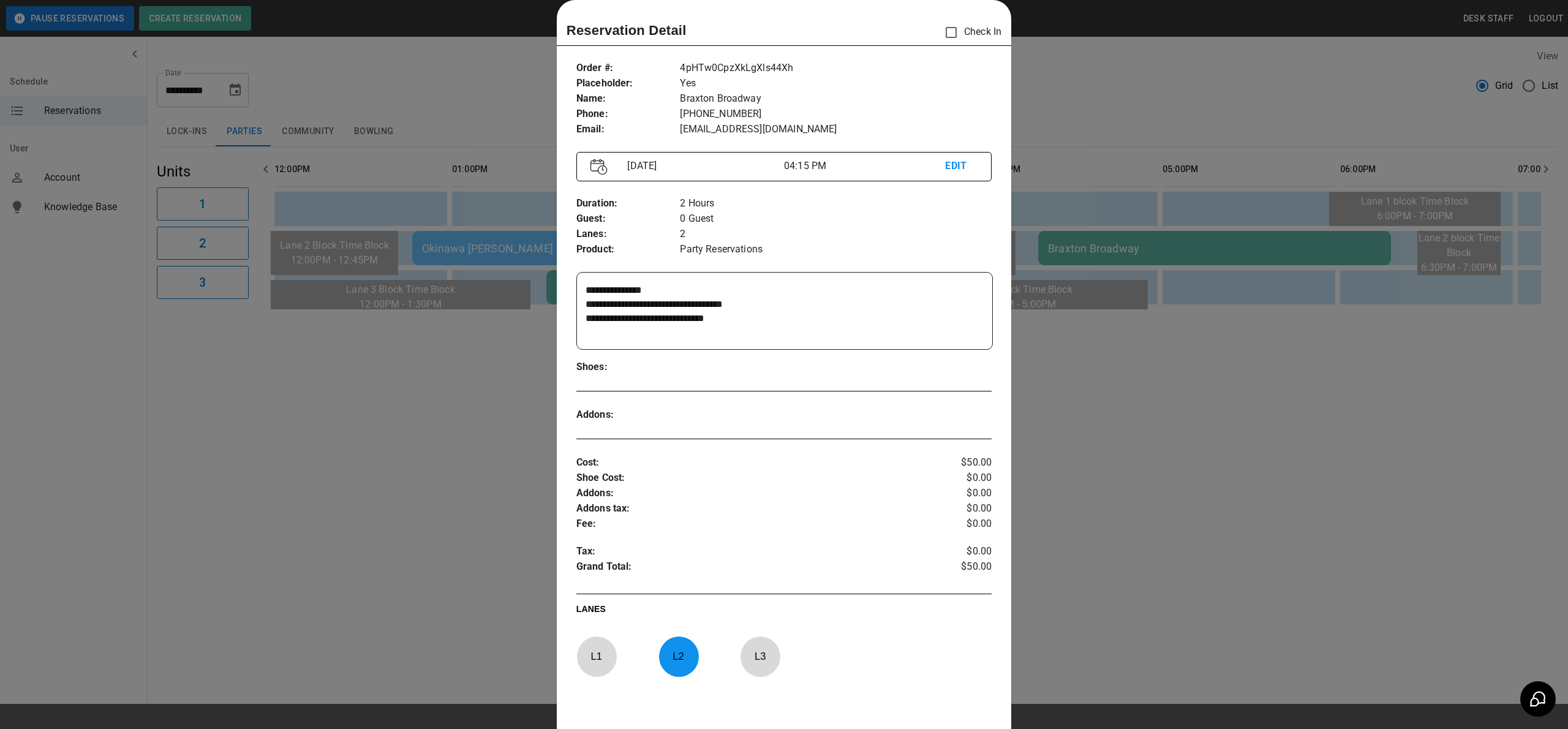
click at [417, 490] on div at bounding box center [784, 364] width 1568 height 729
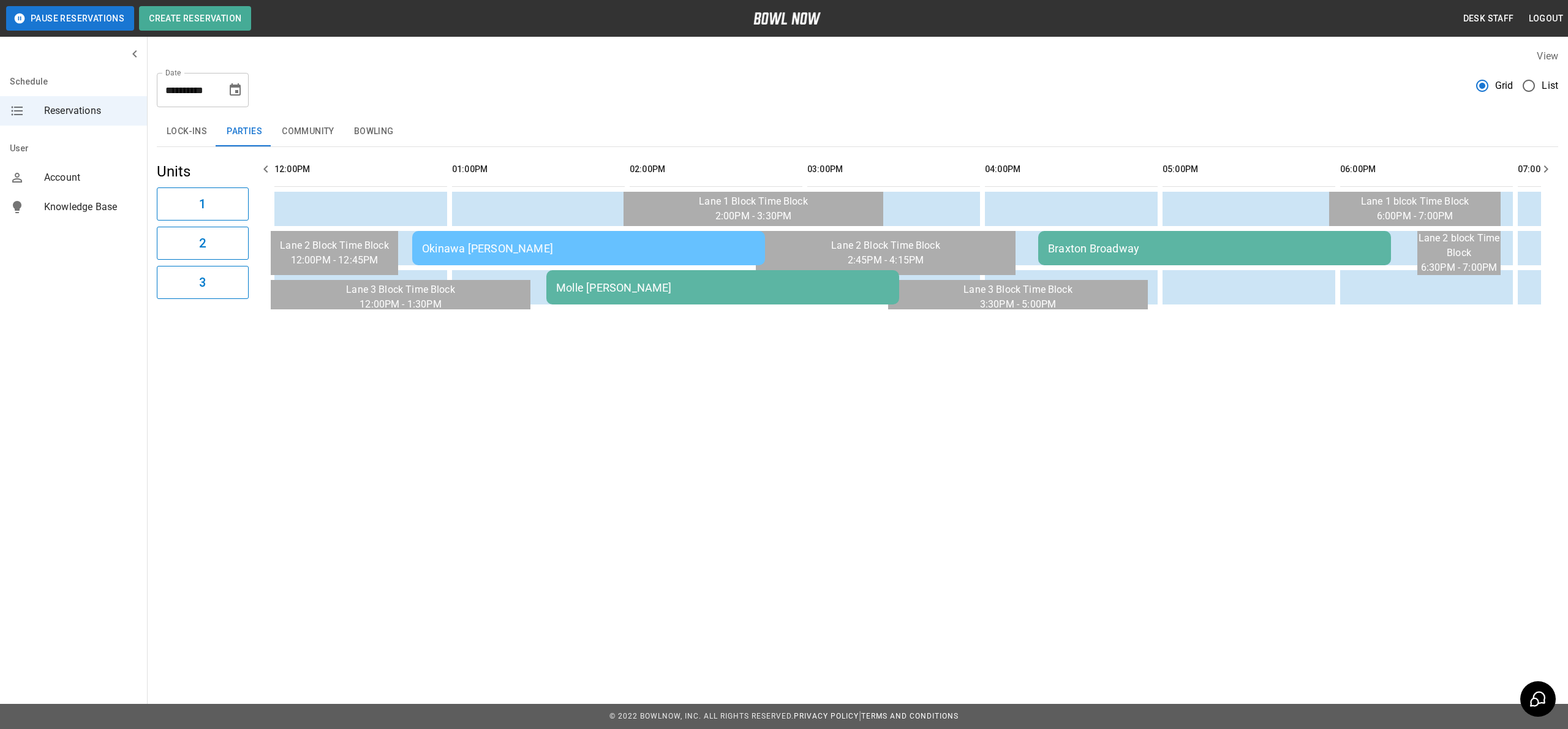
click at [775, 282] on div "Molle [PERSON_NAME]" at bounding box center [723, 288] width 334 height 13
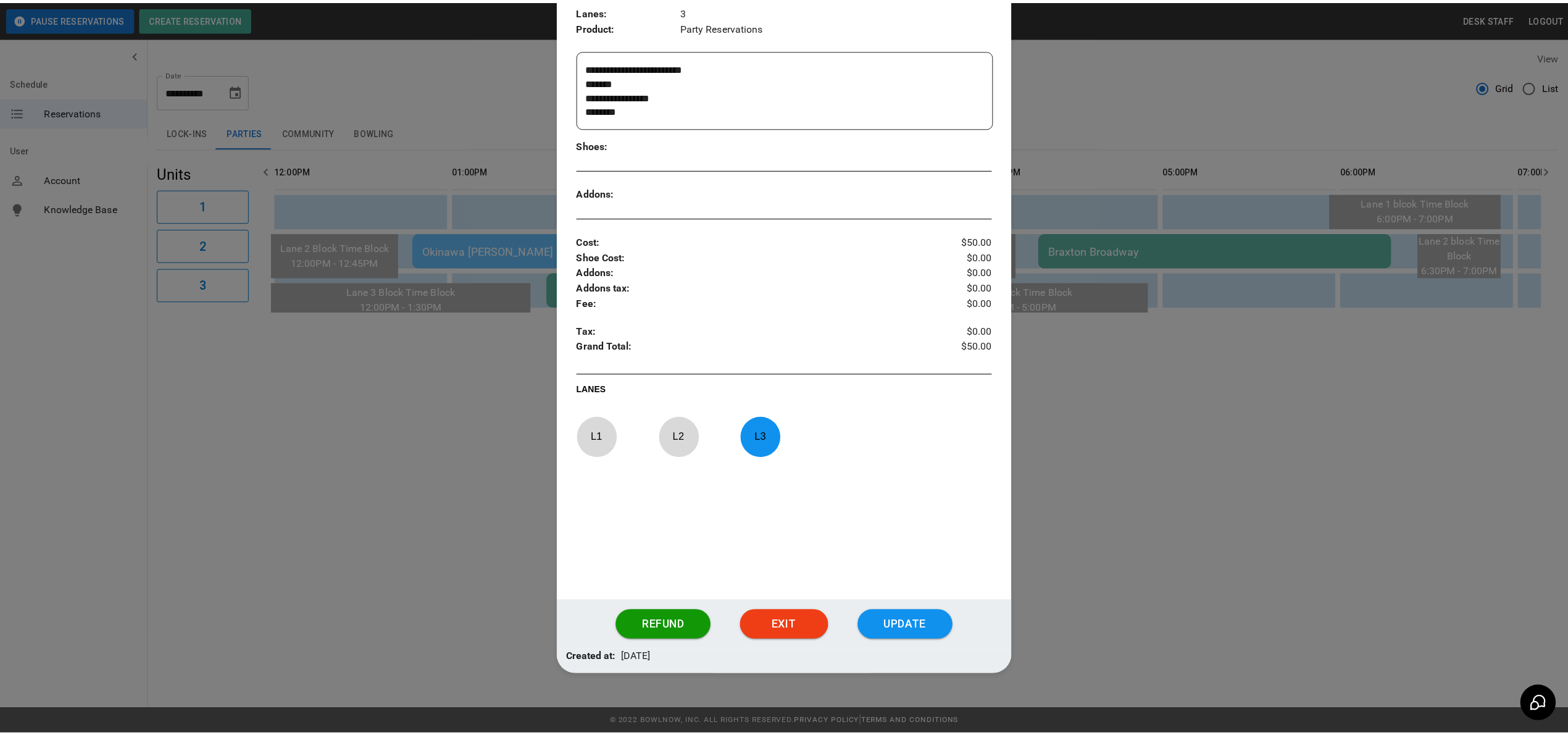
scroll to position [248, 0]
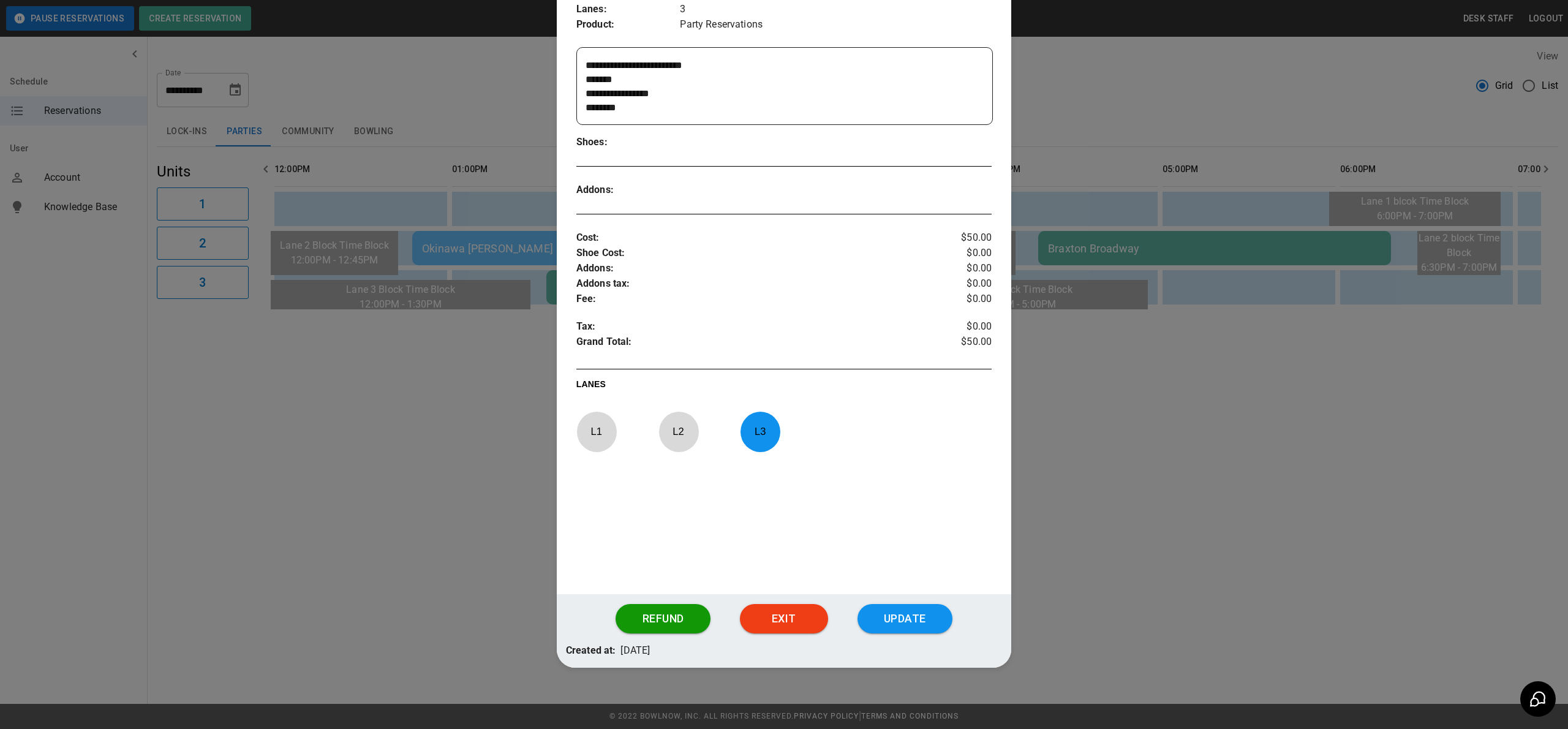
click at [1250, 517] on div at bounding box center [784, 364] width 1568 height 729
click at [1250, 517] on div "**********" at bounding box center [784, 364] width 1568 height 729
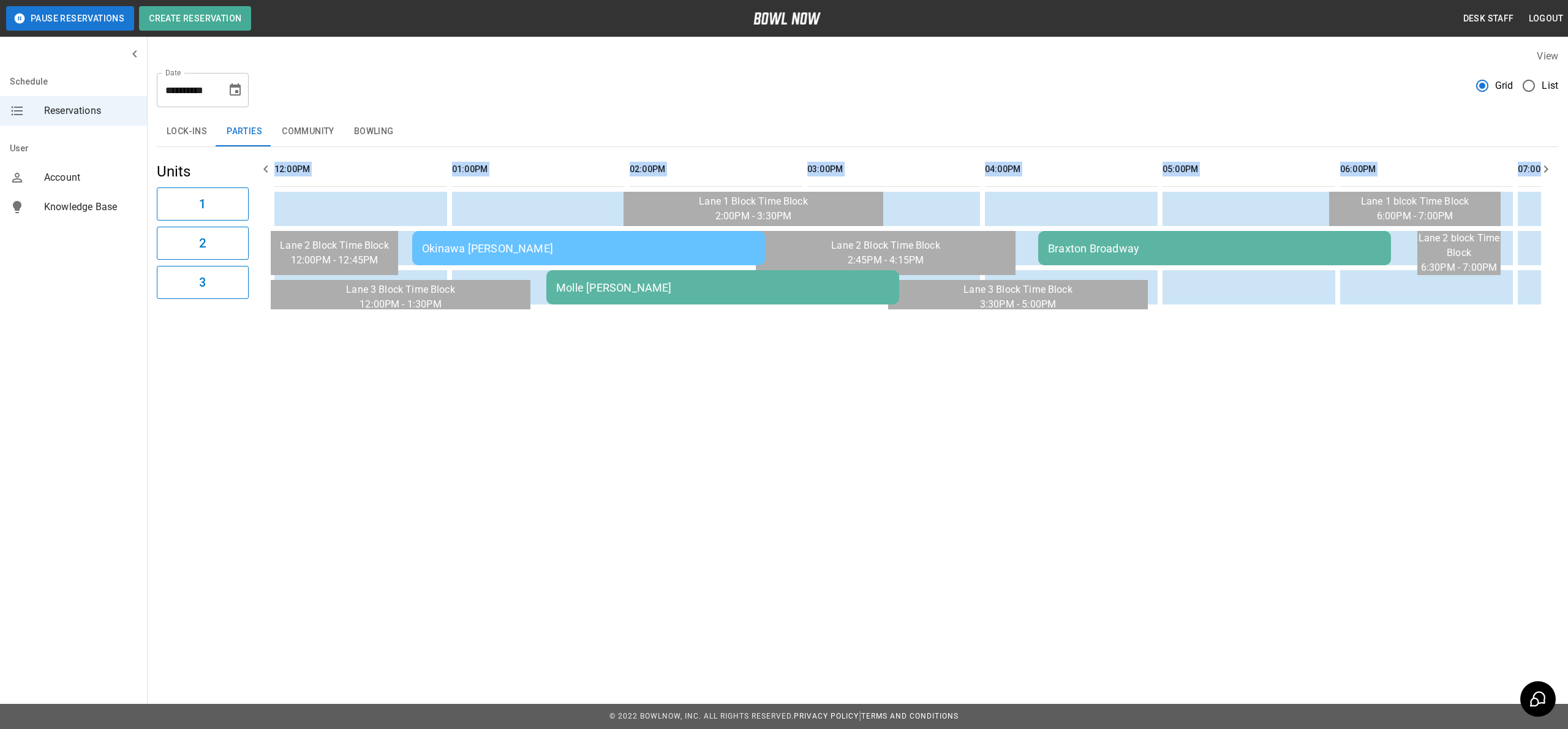
click at [235, 93] on icon "Choose date, selected date is Sep 13, 2025" at bounding box center [235, 89] width 11 height 12
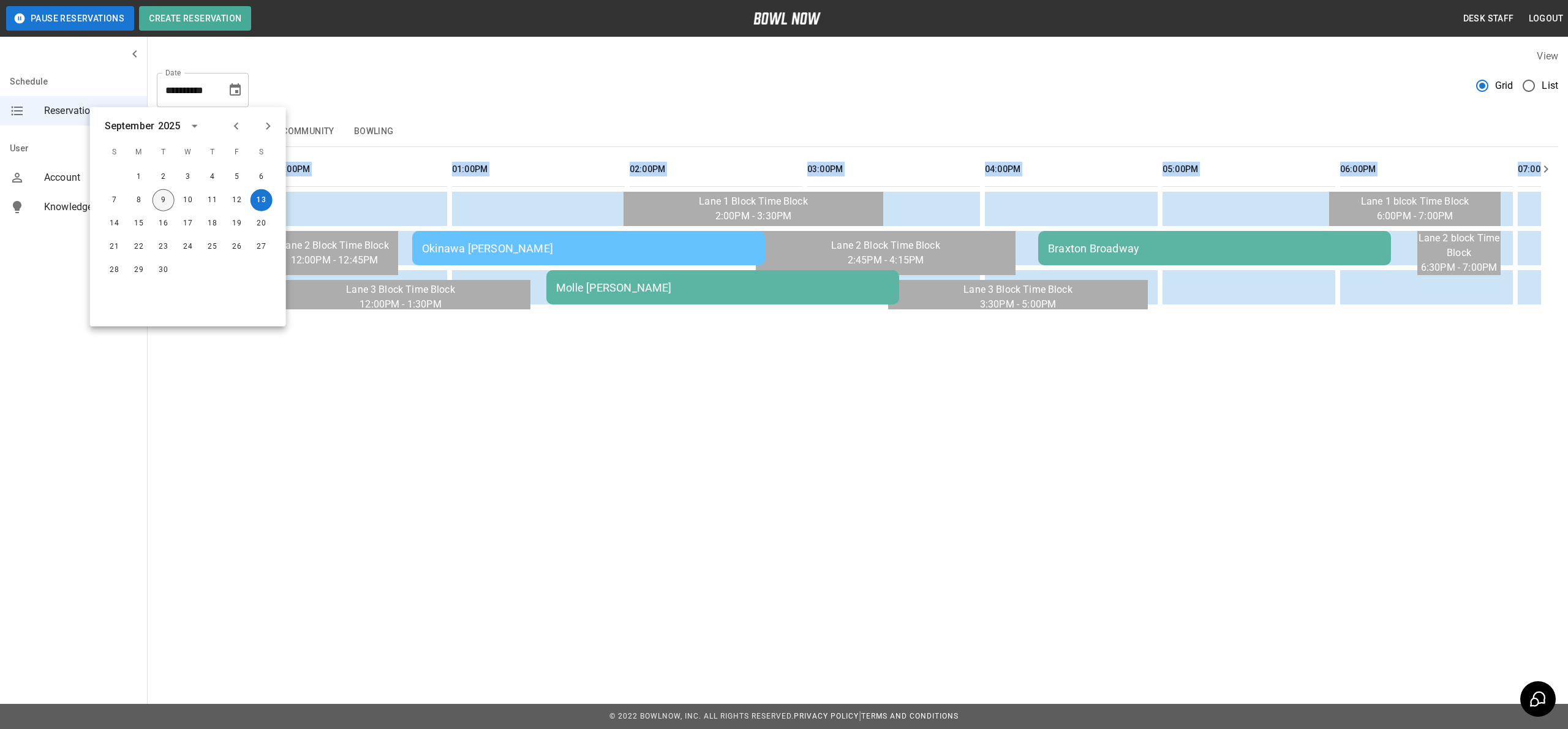
click at [172, 196] on button "9" at bounding box center [164, 200] width 22 height 22
type input "**********"
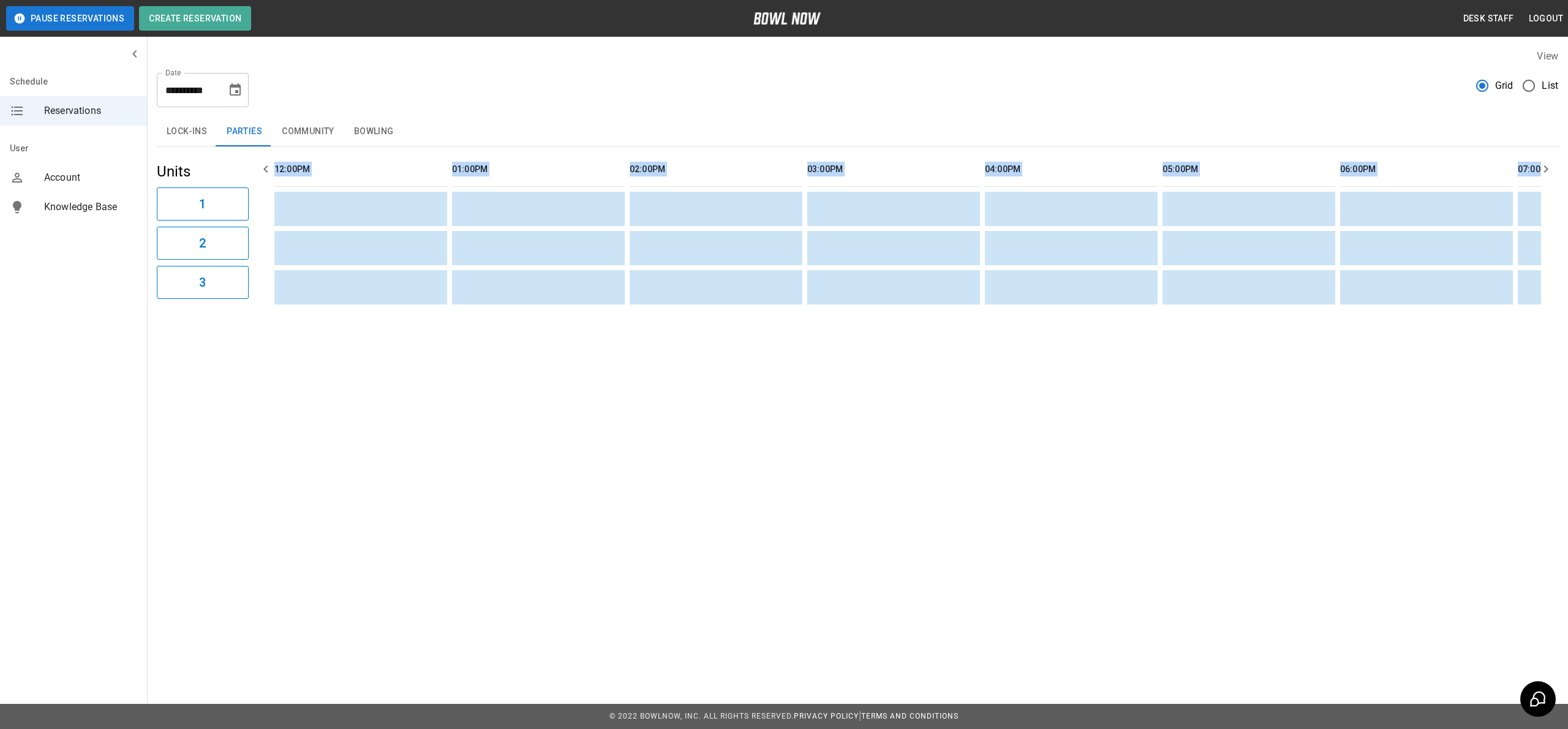
click at [358, 139] on button "Bowling" at bounding box center [374, 131] width 59 height 29
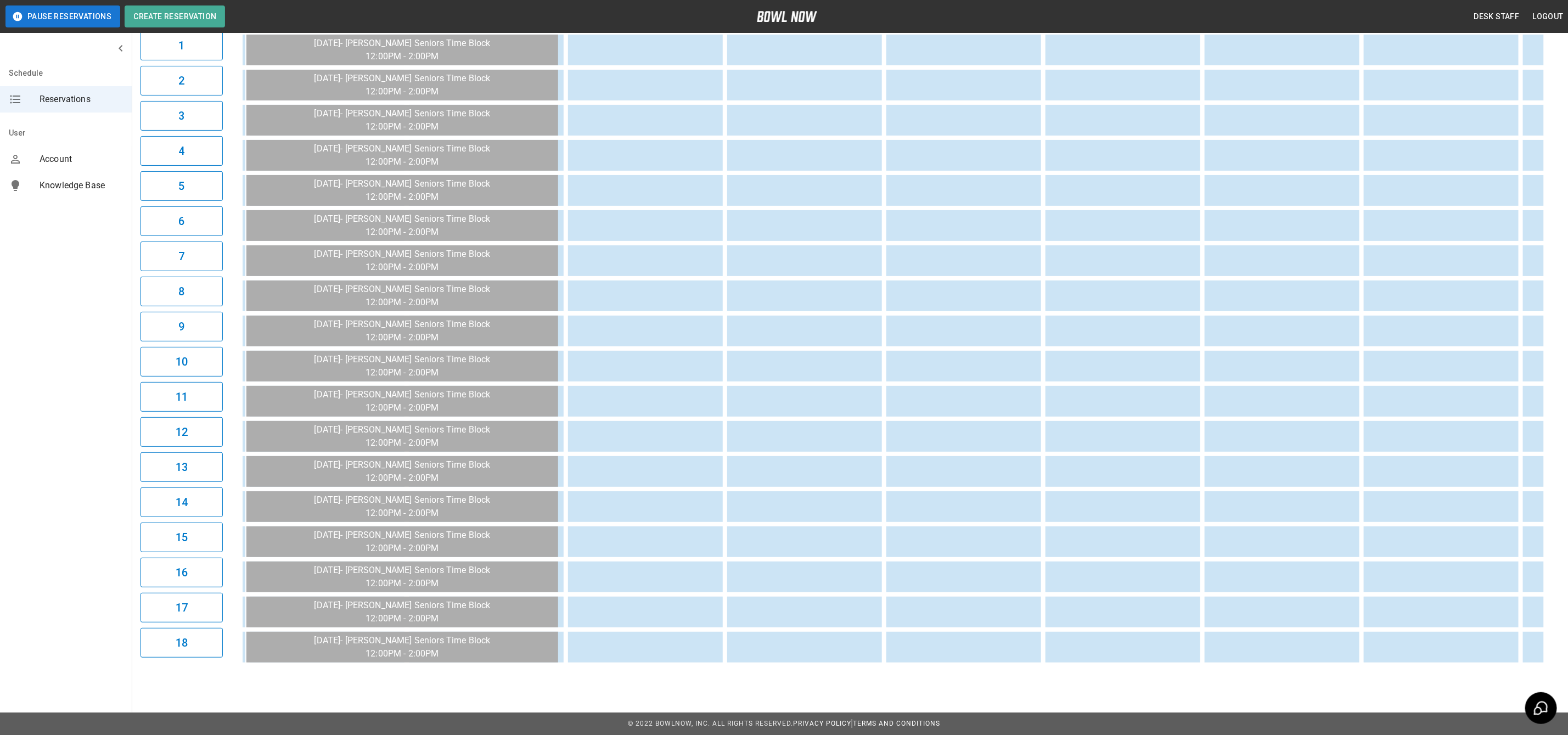
scroll to position [0, 475]
drag, startPoint x: 1380, startPoint y: 5, endPoint x: 350, endPoint y: 675, distance: 1228.7
click at [352, 653] on main "**********" at bounding box center [849, 271] width 1436 height 817
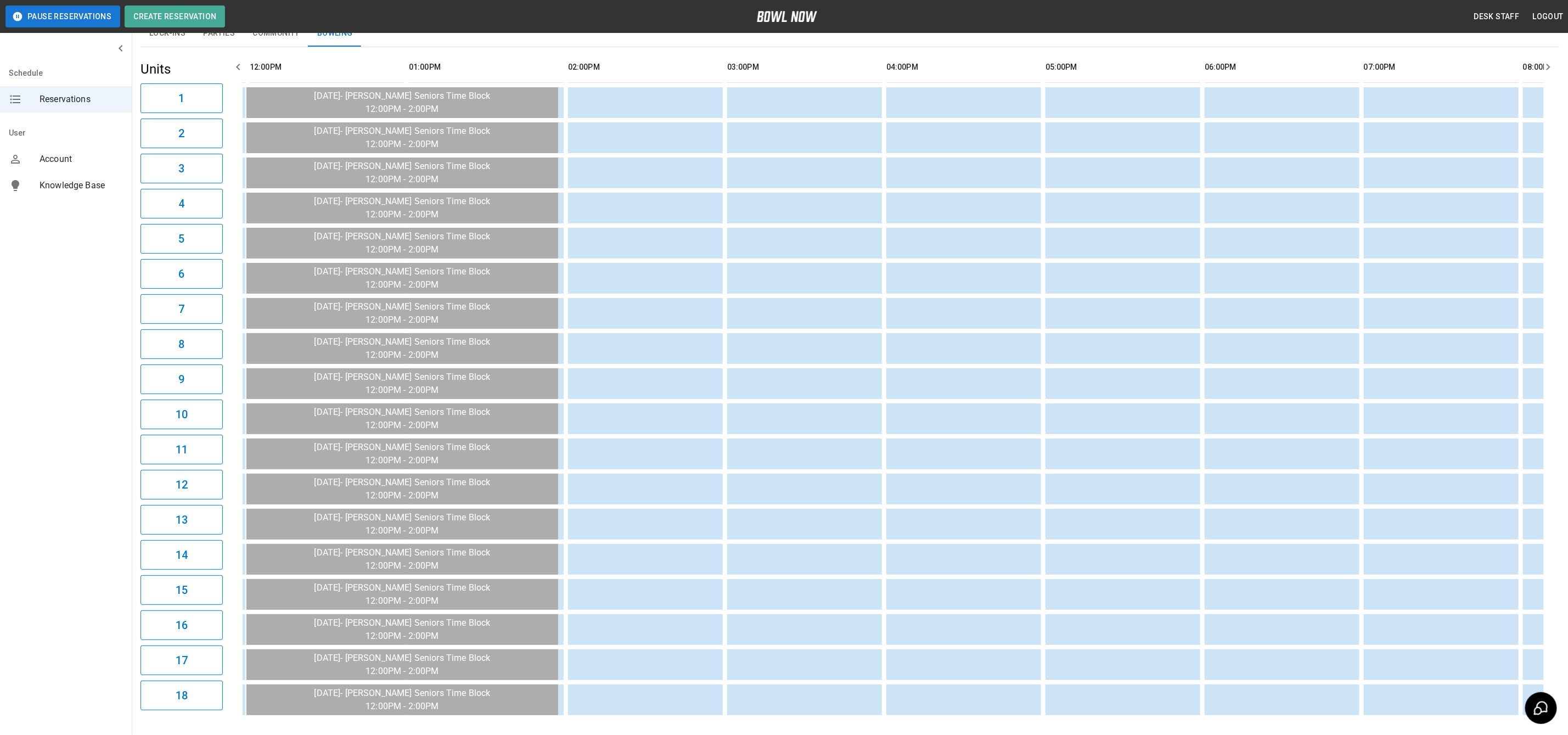
scroll to position [90, 0]
